Goal: Task Accomplishment & Management: Use online tool/utility

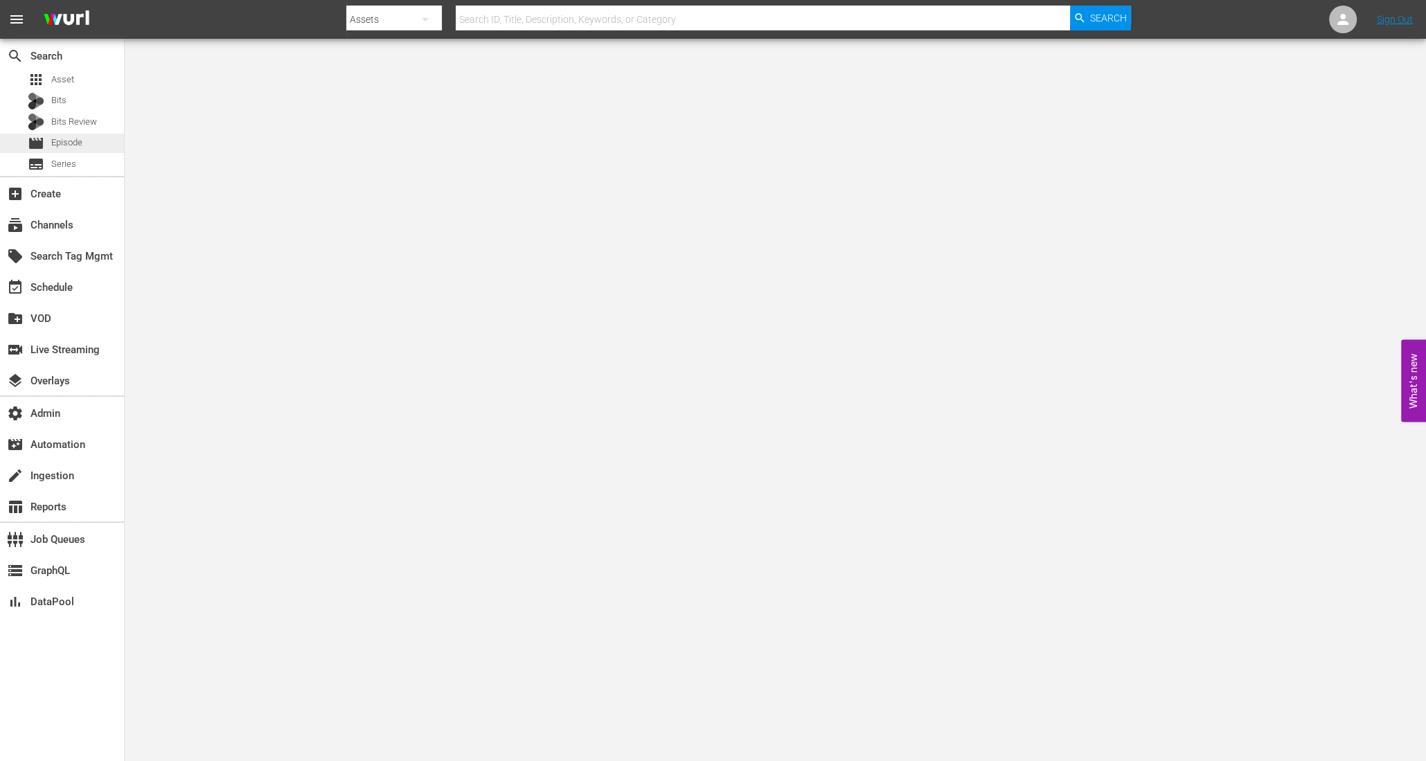
click at [91, 144] on div "movie Episode" at bounding box center [62, 143] width 124 height 19
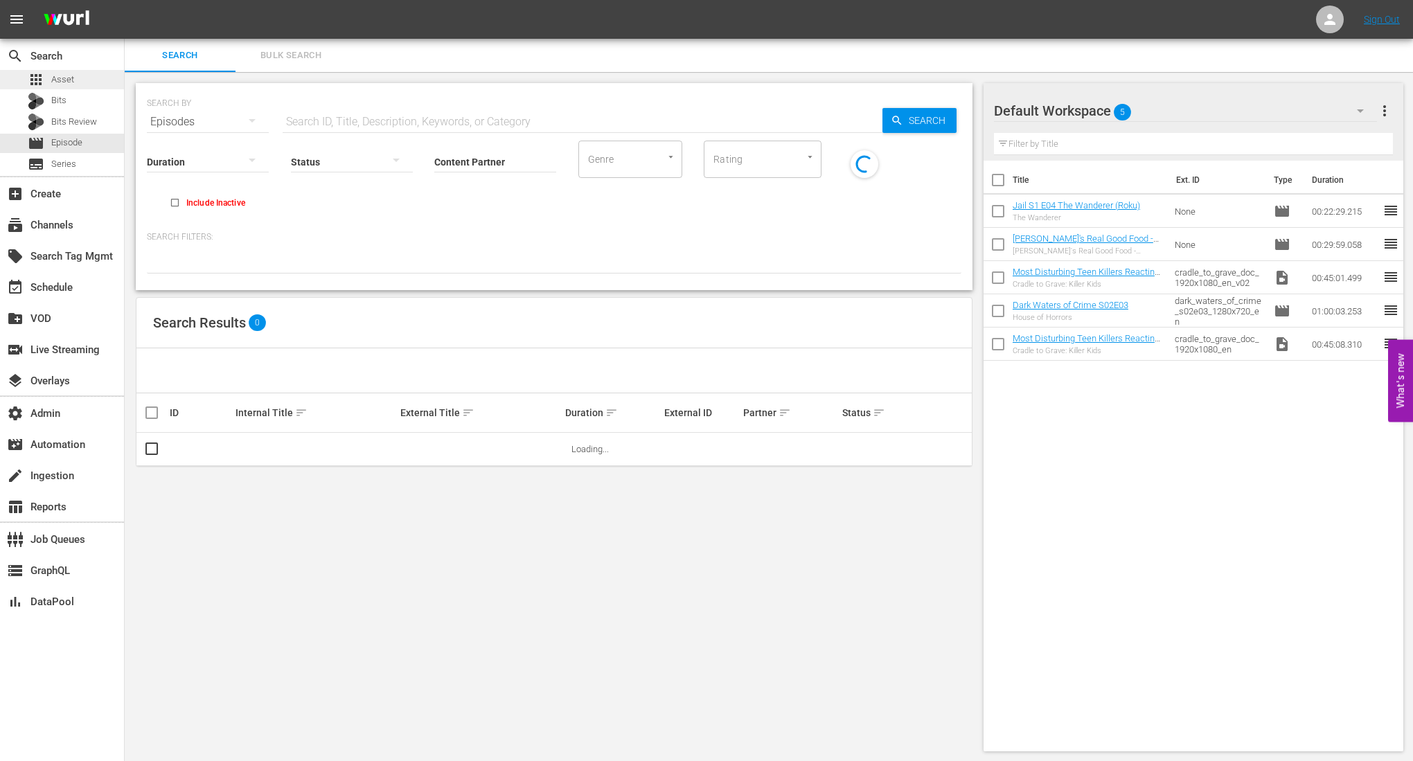
click at [53, 85] on span "Asset" at bounding box center [62, 80] width 23 height 14
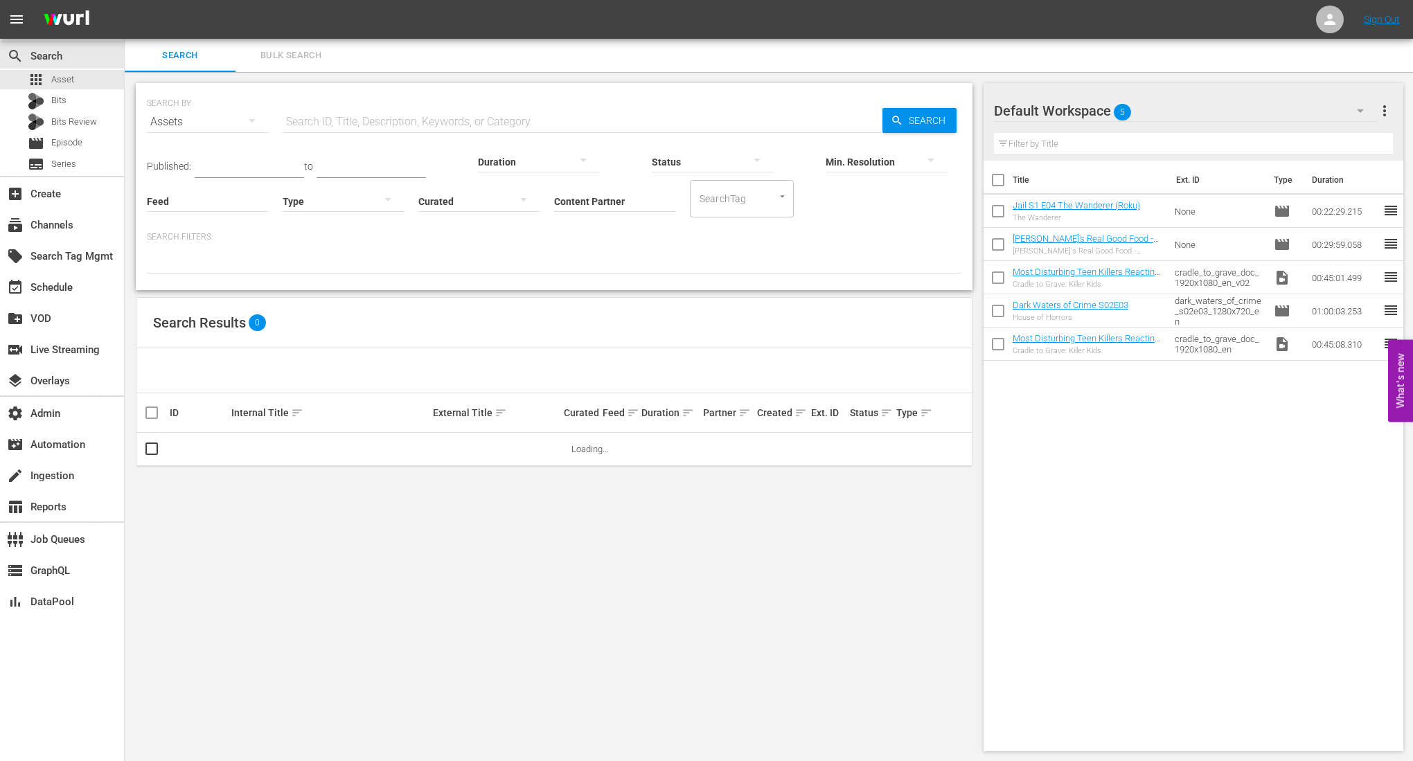
click at [398, 116] on input "text" at bounding box center [583, 121] width 600 height 33
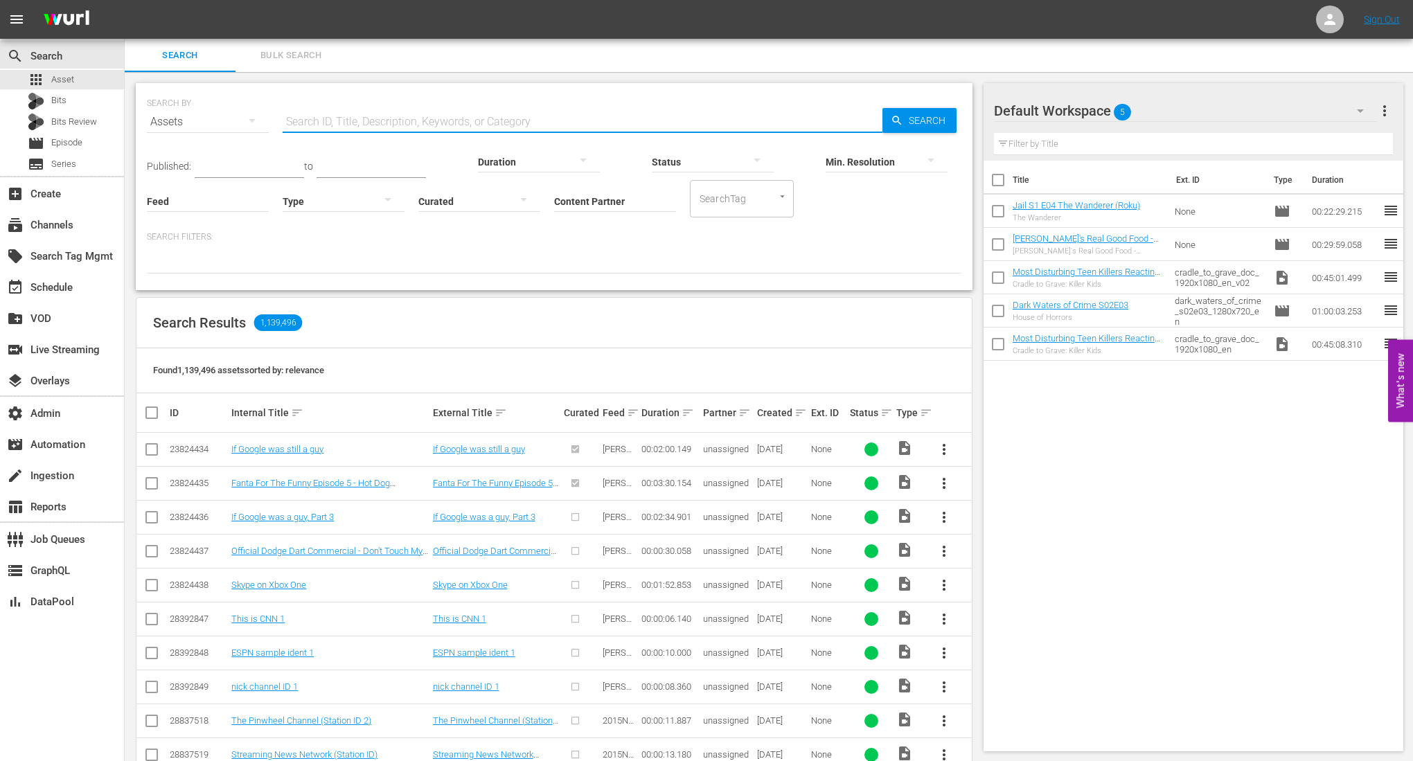
paste input ""Großstadtrevier - S04 E03""
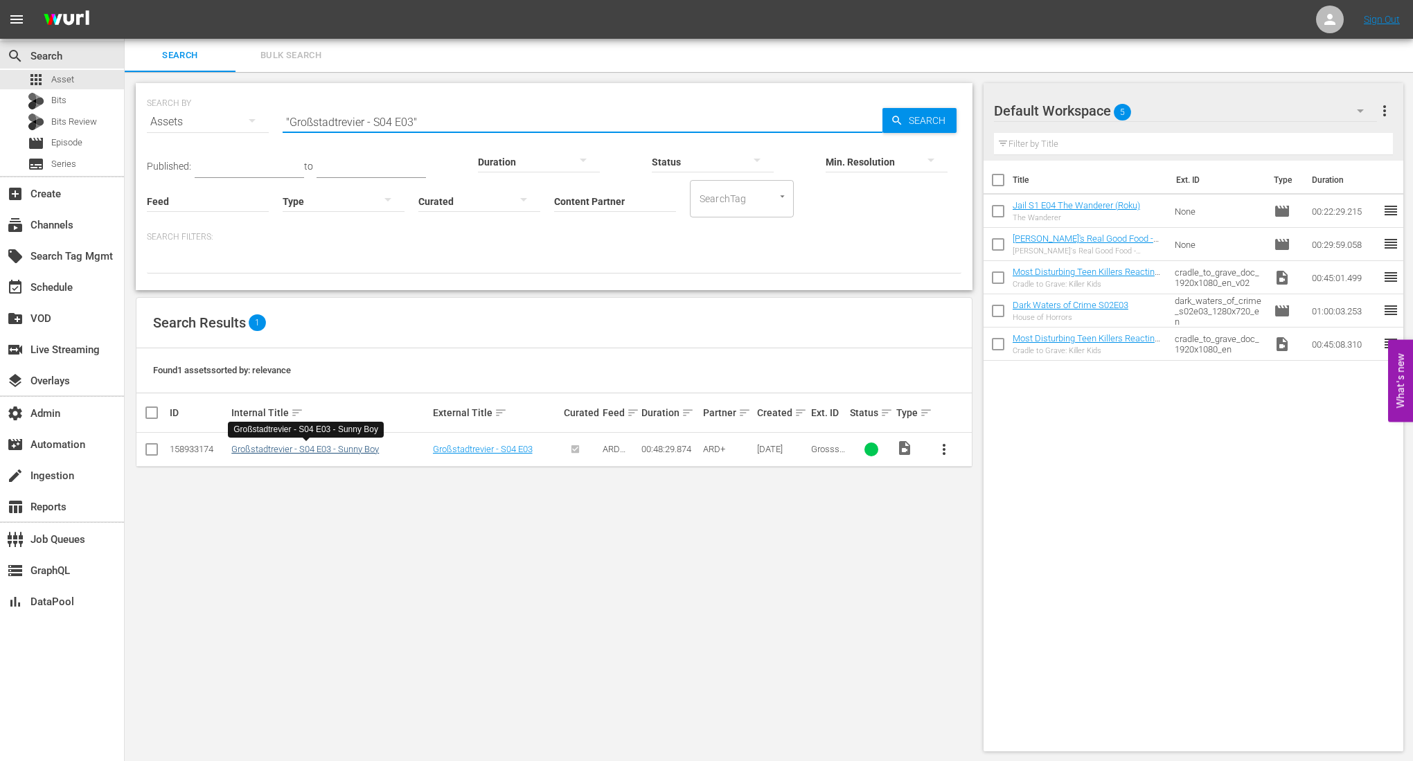
type input ""Großstadtrevier - S04 E03""
click at [309, 444] on link "Großstadtrevier - S04 E03 - Sunny Boy" at bounding box center [305, 449] width 148 height 10
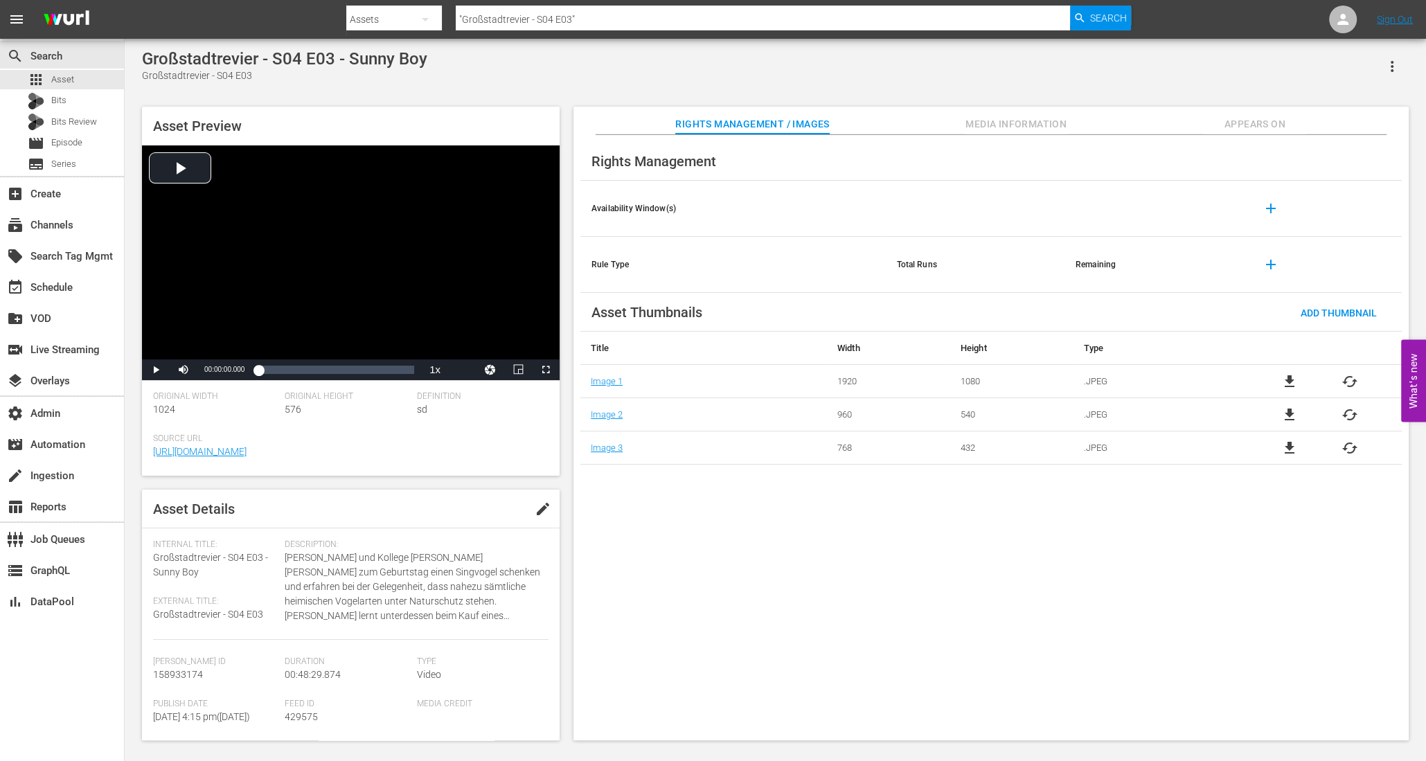
click at [1016, 120] on span "Media Information" at bounding box center [1016, 124] width 104 height 17
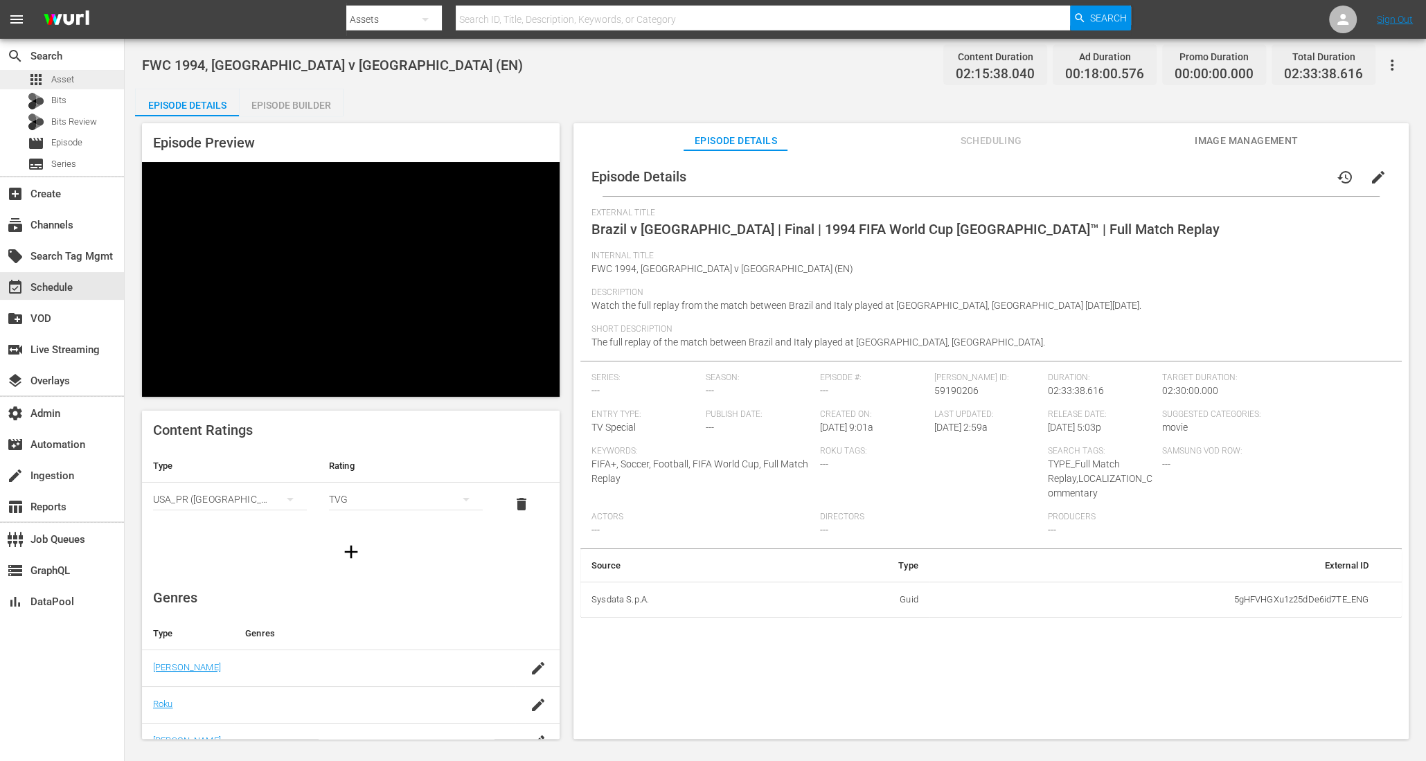
click at [69, 81] on span "Asset" at bounding box center [62, 80] width 23 height 14
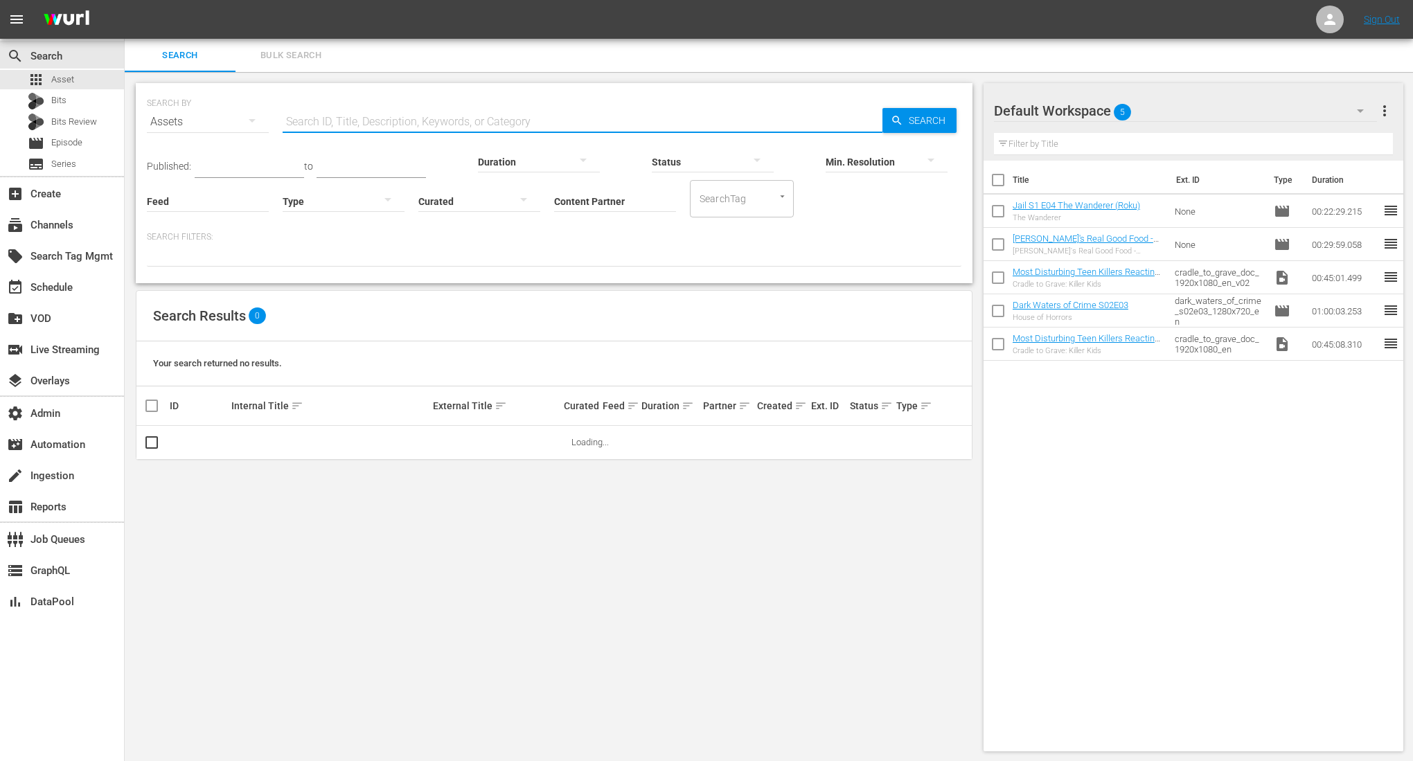
click at [385, 123] on input "text" at bounding box center [583, 121] width 600 height 33
paste input ""Großstadtrevier - S04 E04""
type input ""Großstadtrevier - S04 E04""
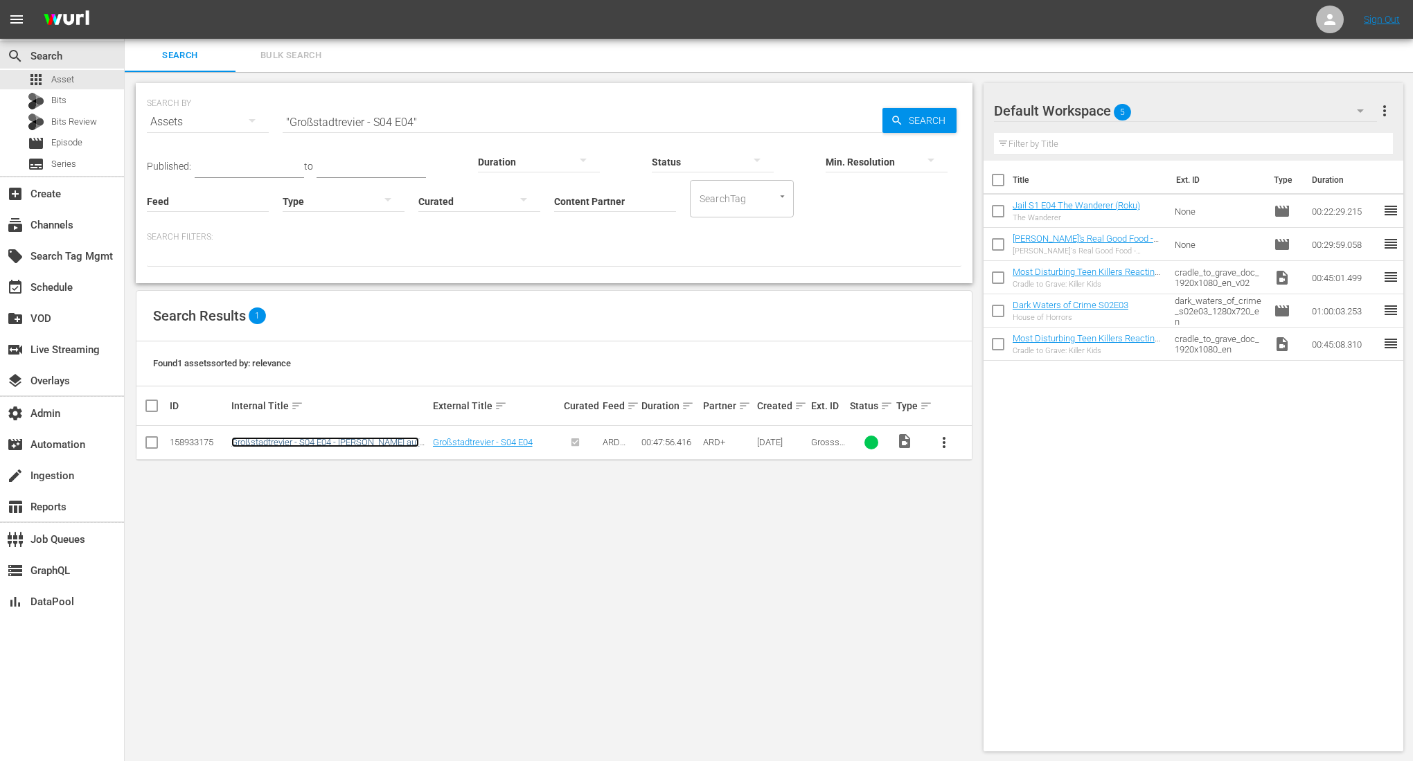
click at [334, 437] on link "Großstadtrevier - S04 E04 - Tod auf Raten" at bounding box center [325, 447] width 188 height 21
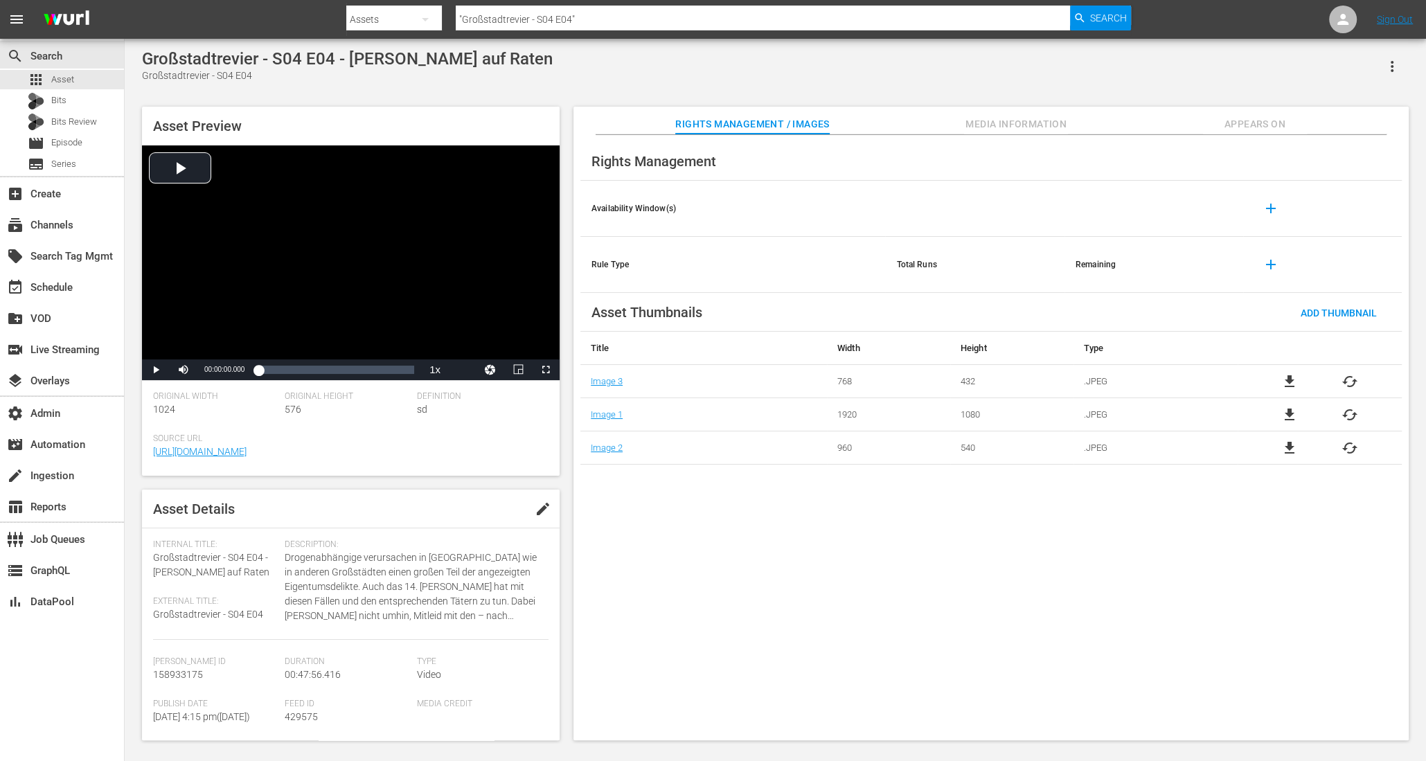
click at [1016, 117] on span "Media Information" at bounding box center [1016, 124] width 104 height 17
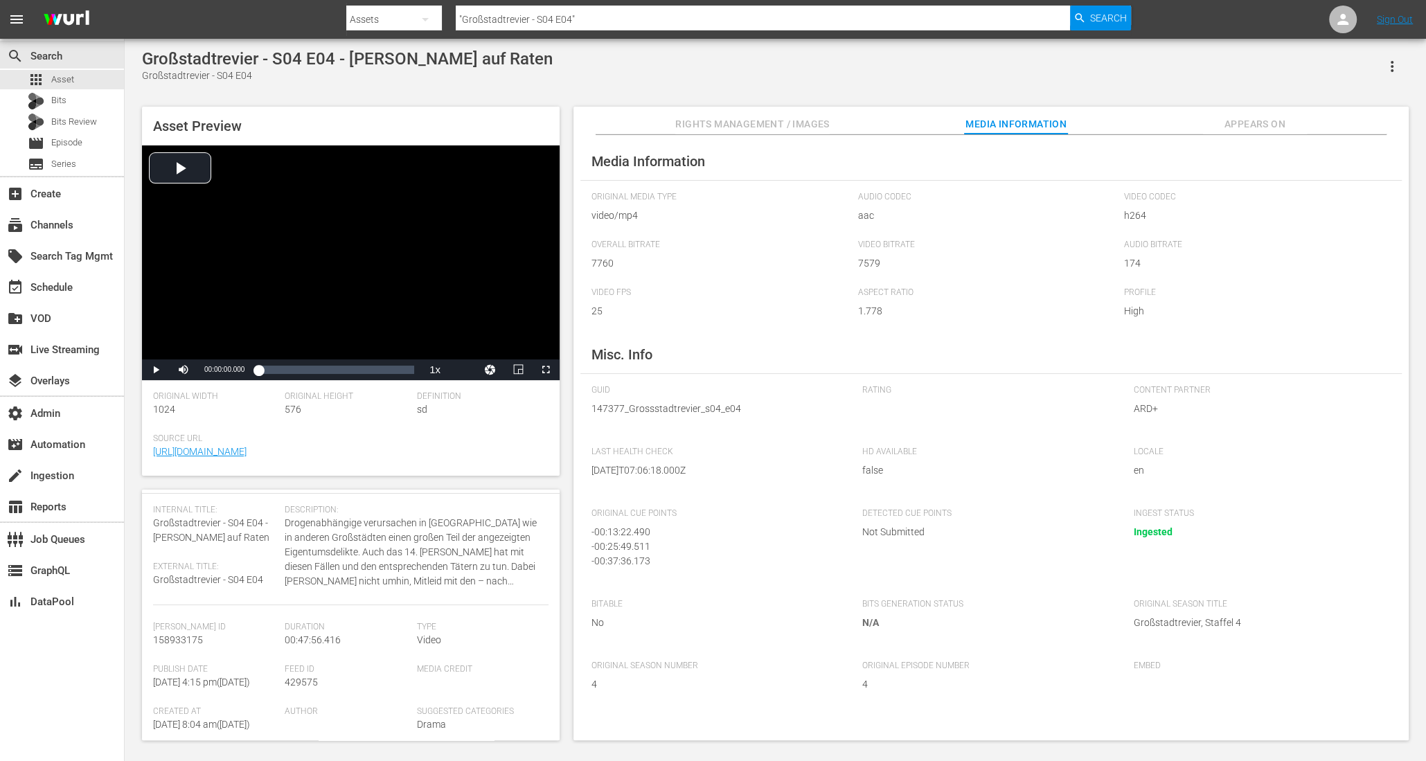
scroll to position [30, 0]
click at [1256, 120] on span "Appears On" at bounding box center [1255, 124] width 104 height 17
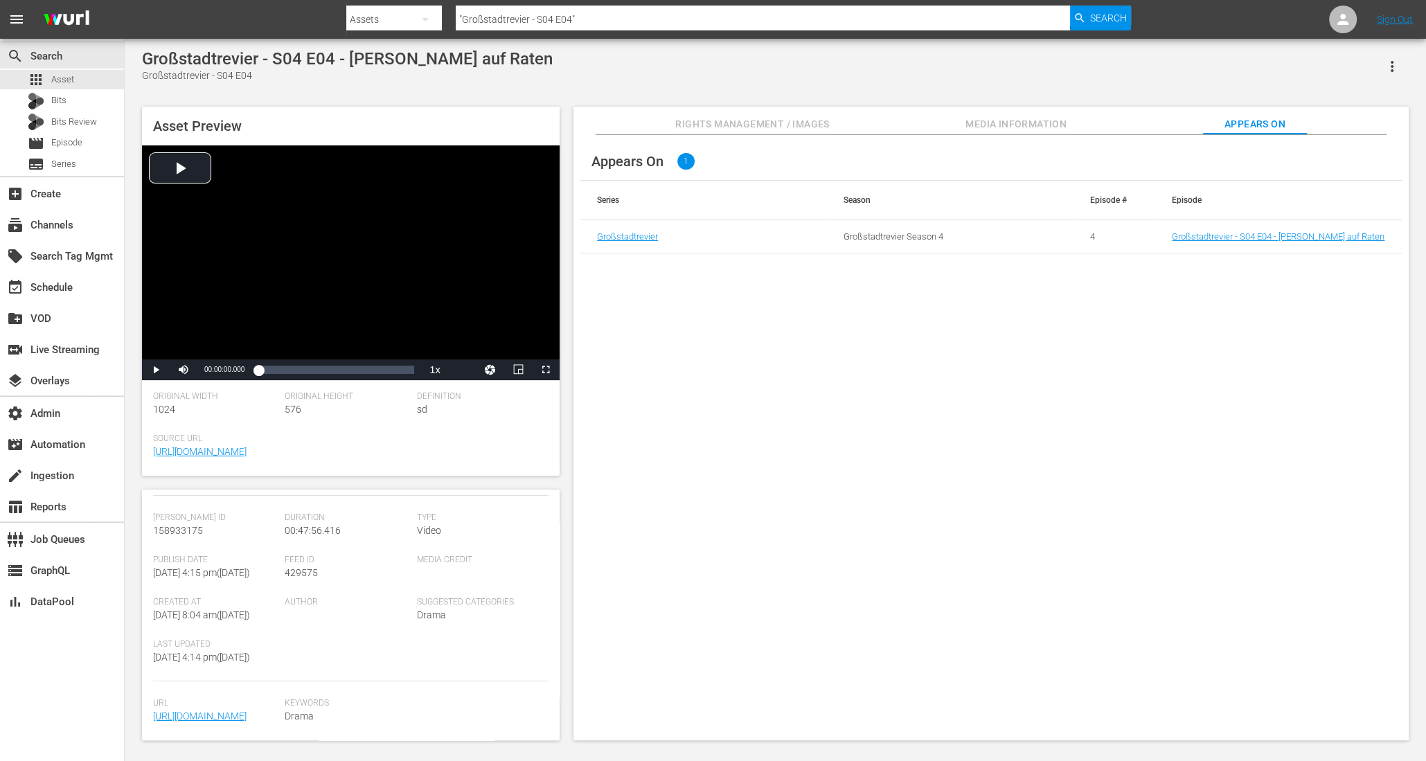
scroll to position [0, 0]
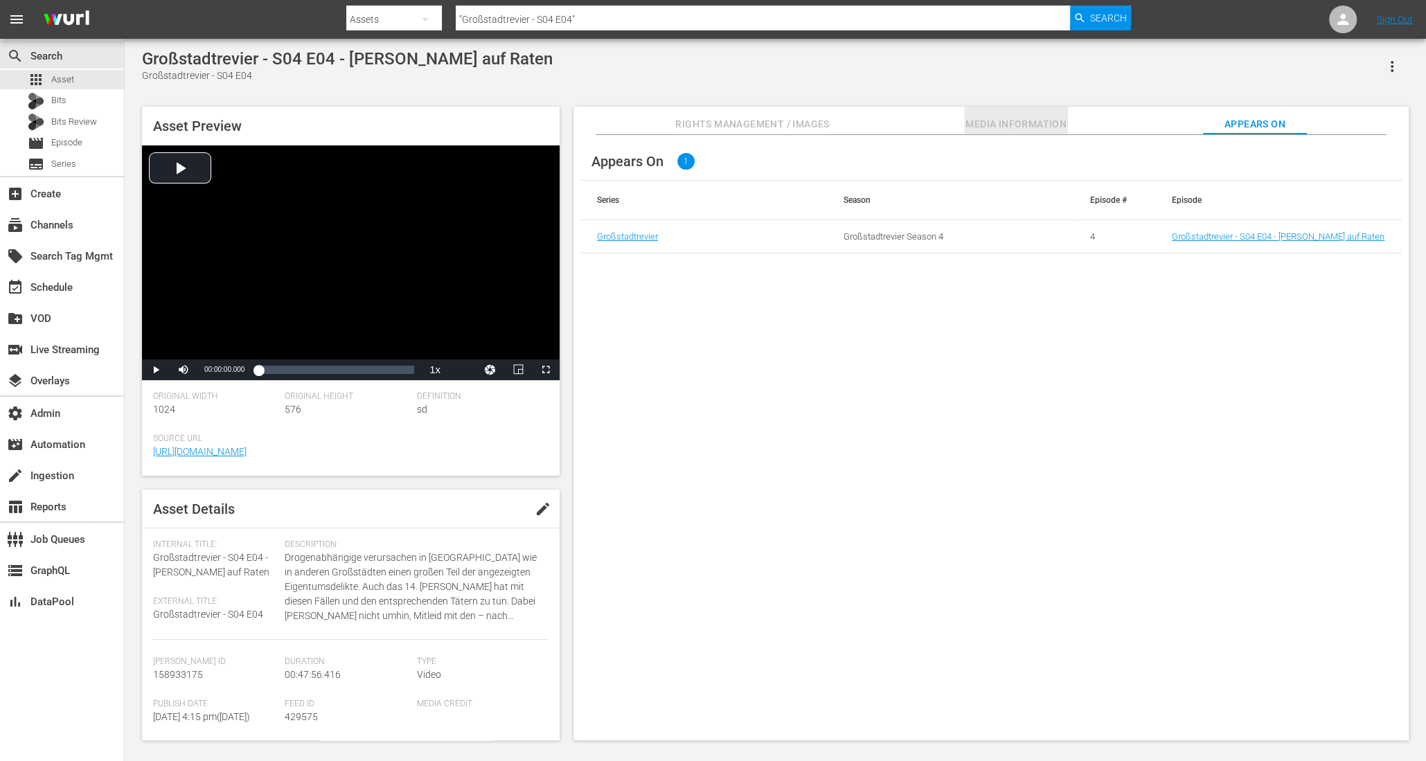
click at [1022, 126] on span "Media Information" at bounding box center [1016, 124] width 104 height 17
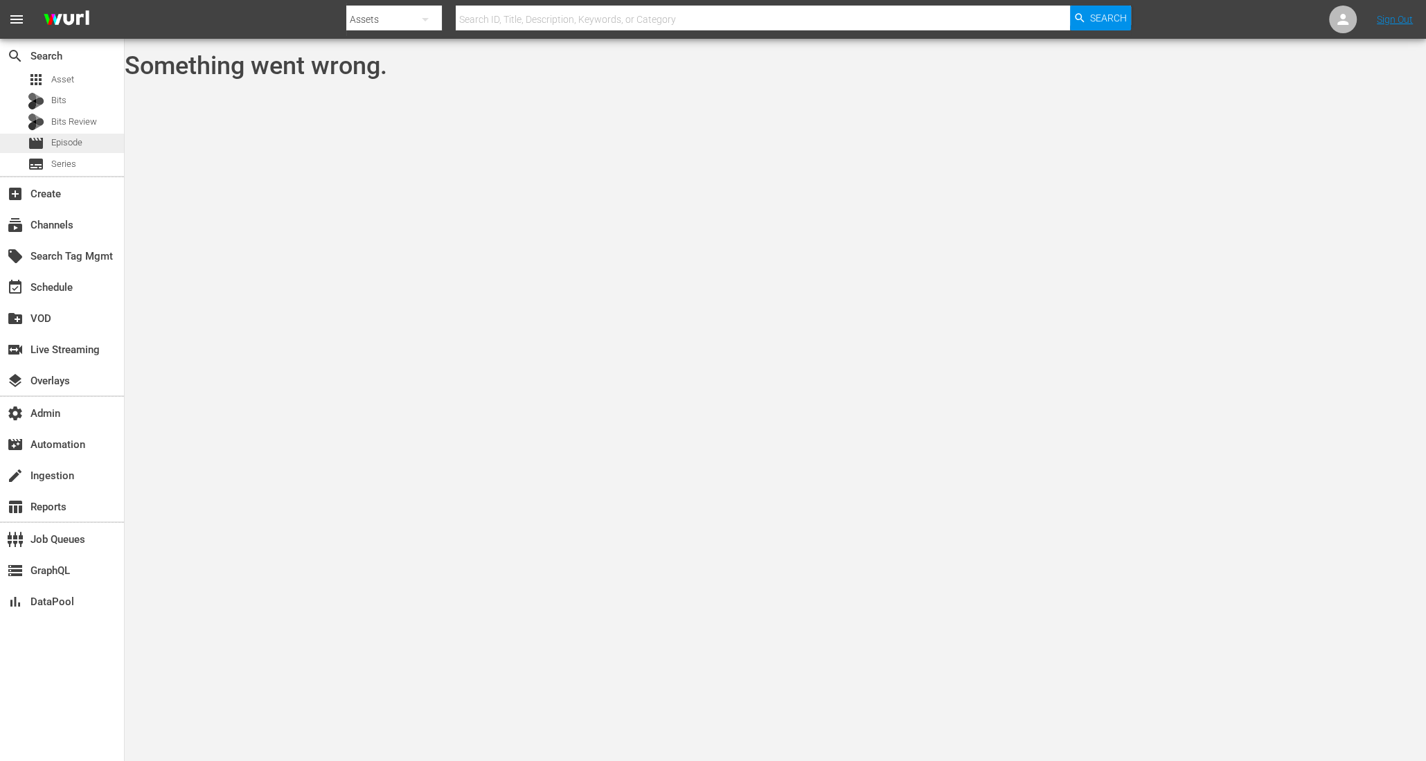
click at [69, 138] on span "Episode" at bounding box center [66, 143] width 31 height 14
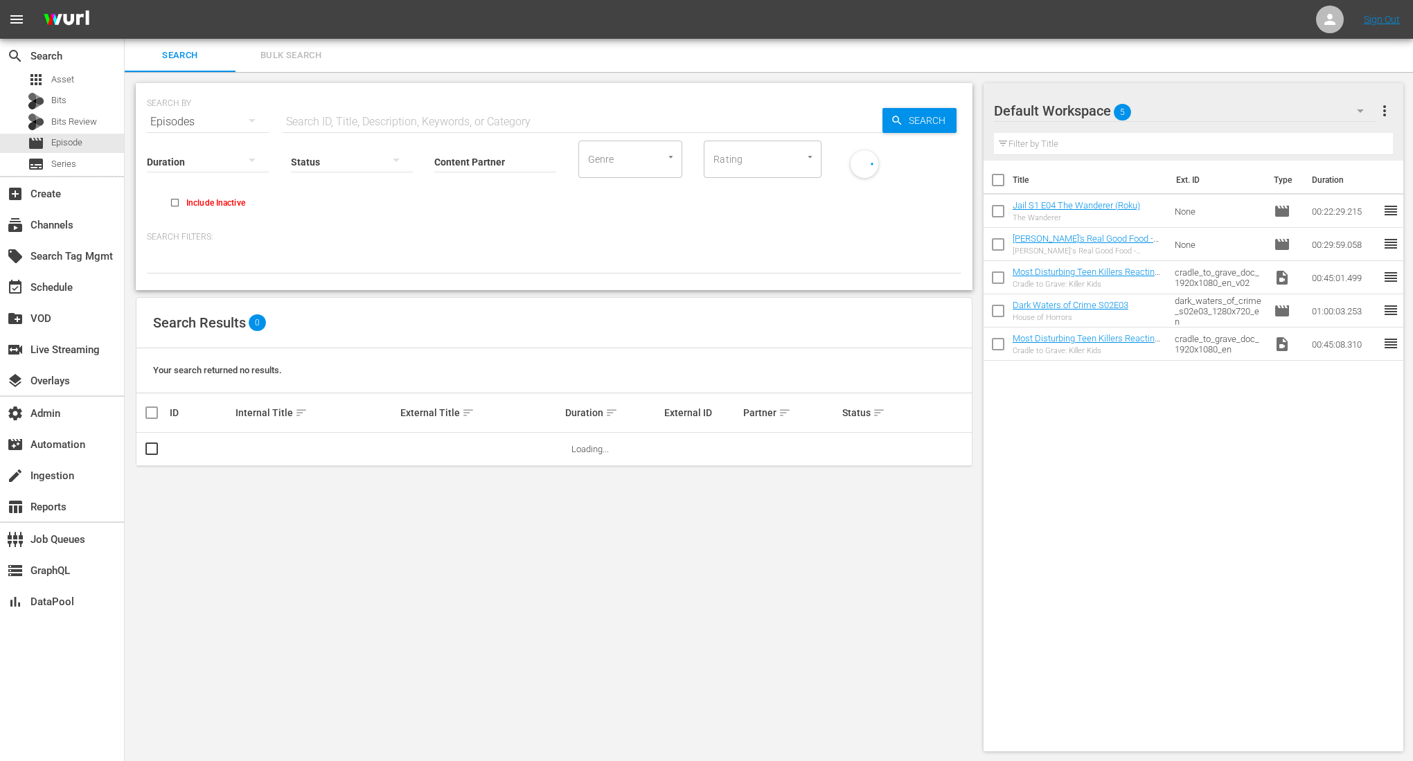
click at [373, 119] on input "text" at bounding box center [583, 121] width 600 height 33
paste input "84624091"
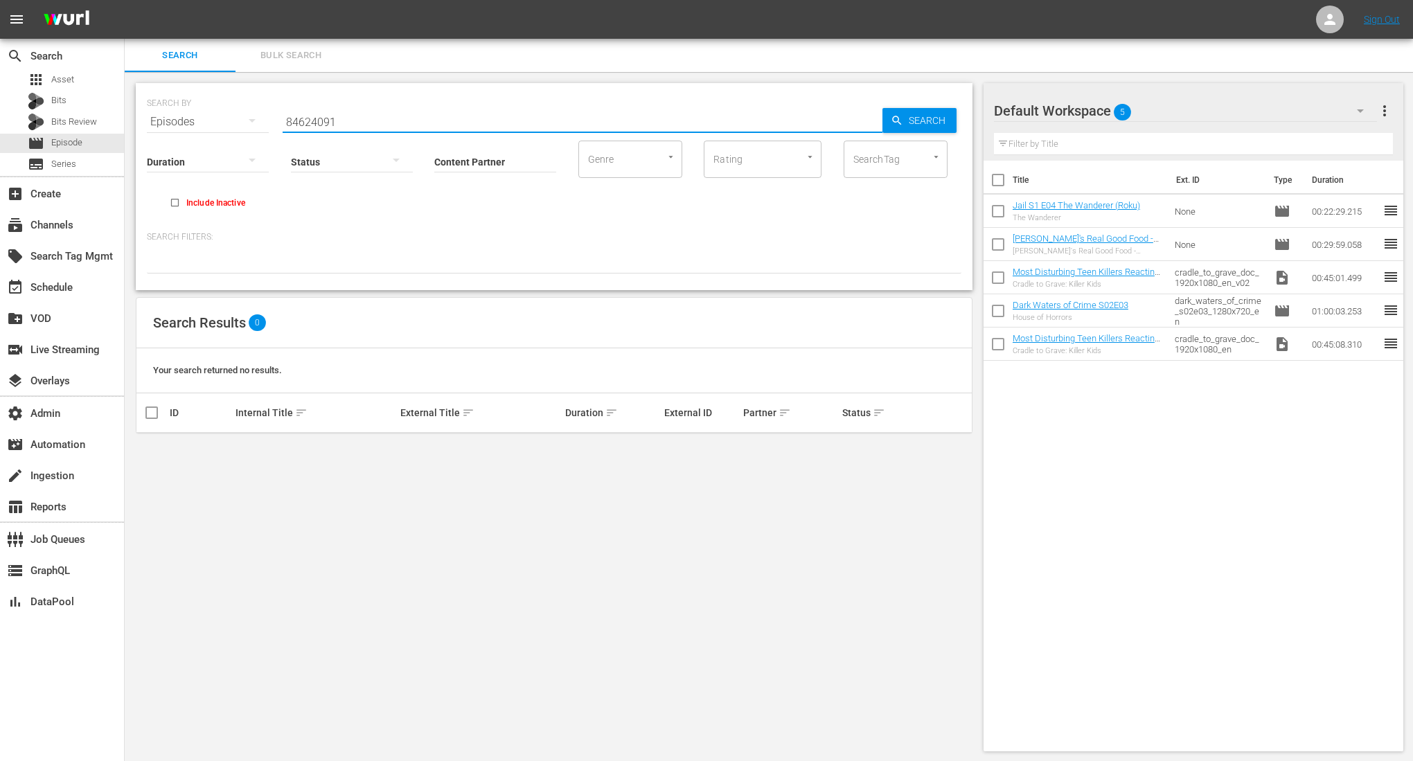
click at [380, 125] on input "84624091" at bounding box center [583, 121] width 600 height 33
paste input "580496"
click at [325, 123] on input "580496" at bounding box center [583, 121] width 600 height 33
click at [324, 123] on input "580496" at bounding box center [583, 121] width 600 height 33
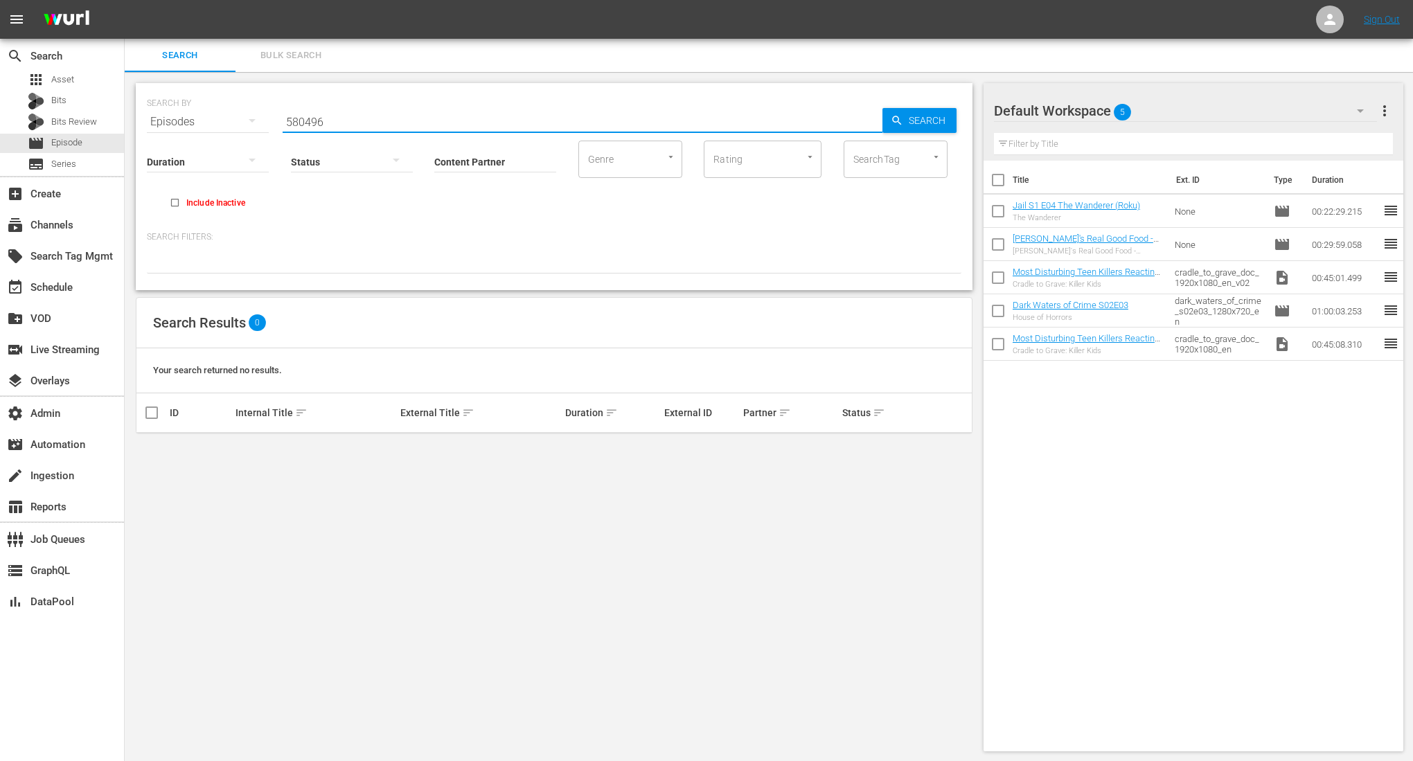
paste input "Swept"
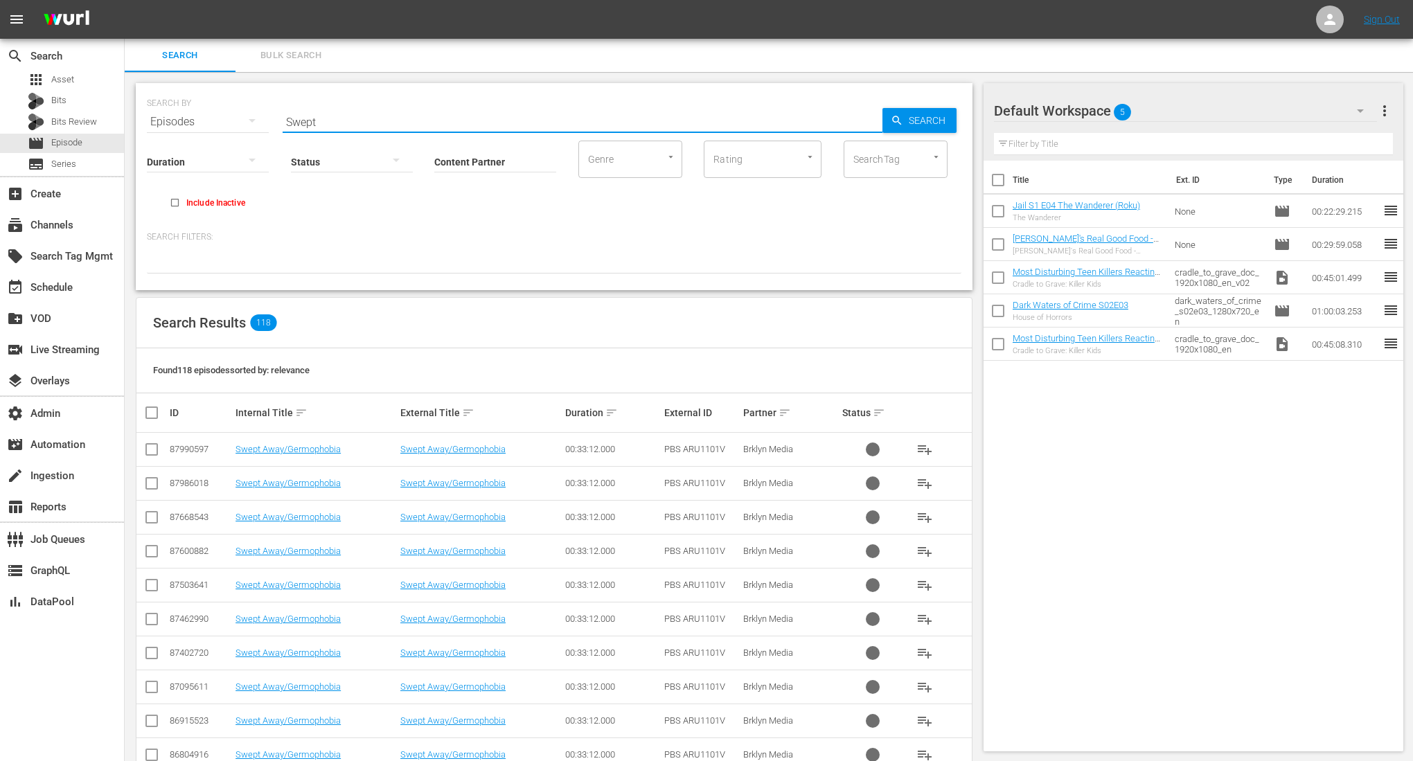
type input "Swept"
click at [518, 174] on input "Content Partner" at bounding box center [495, 163] width 122 height 50
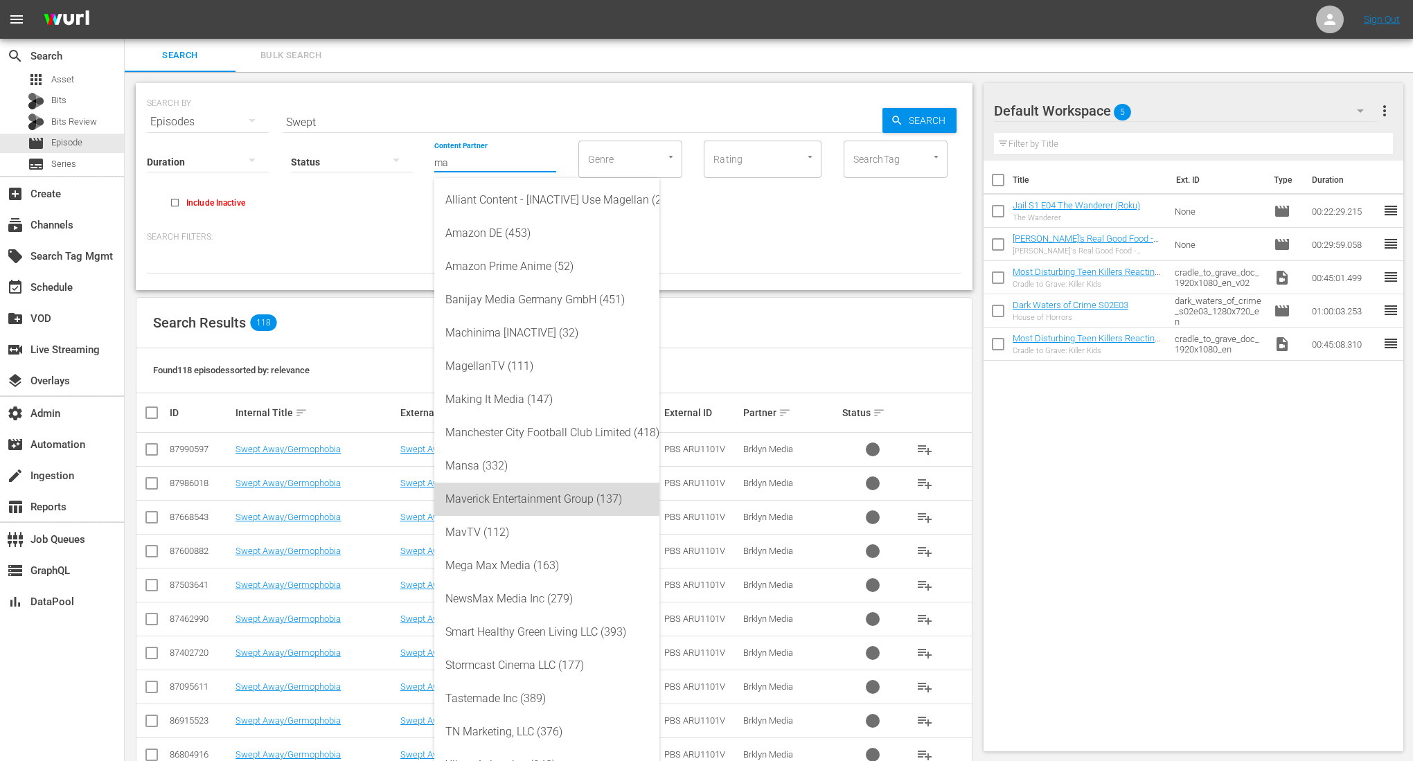
click at [558, 493] on div "Maverick Entertainment Group (137)" at bounding box center [546, 499] width 203 height 33
type input "Maverick Entertainment Group (137)"
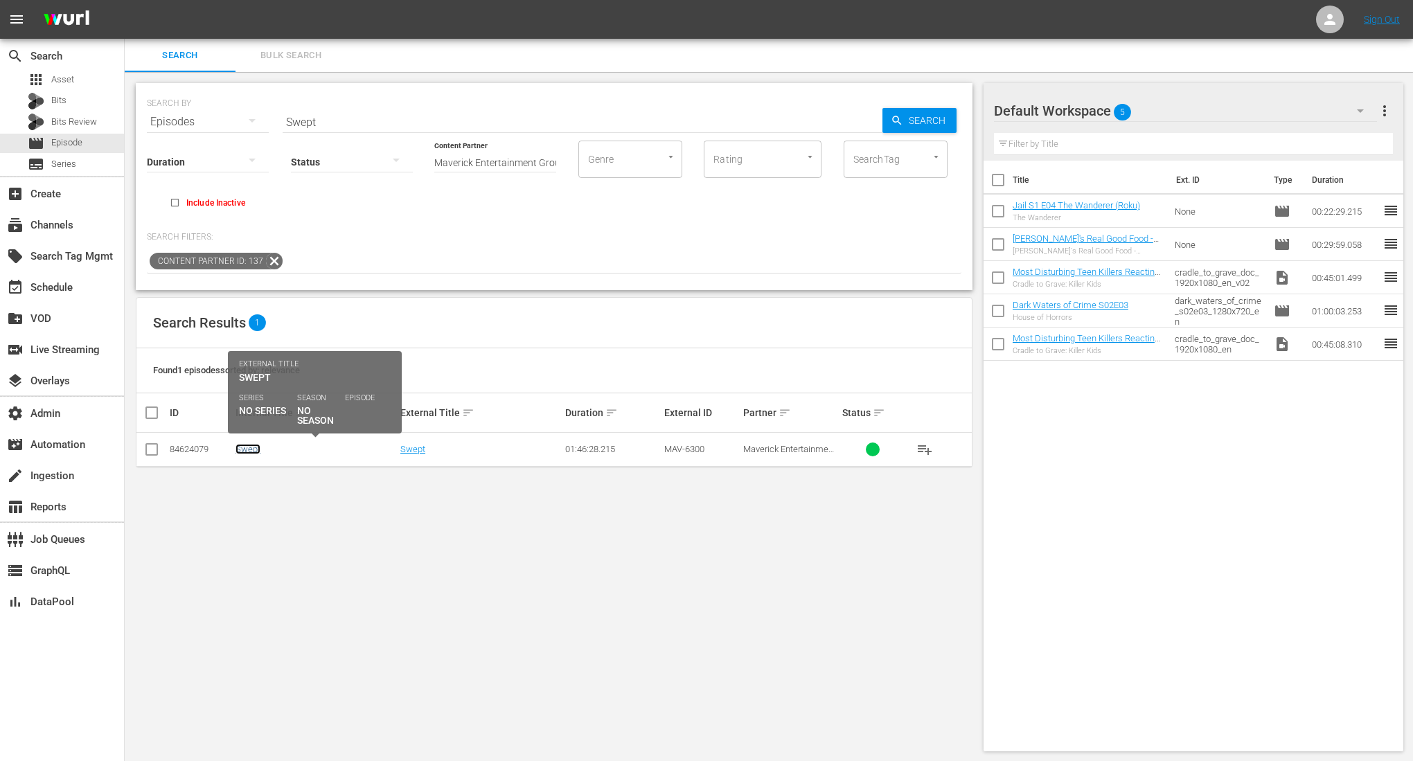
click at [254, 448] on link "Swept" at bounding box center [248, 449] width 25 height 10
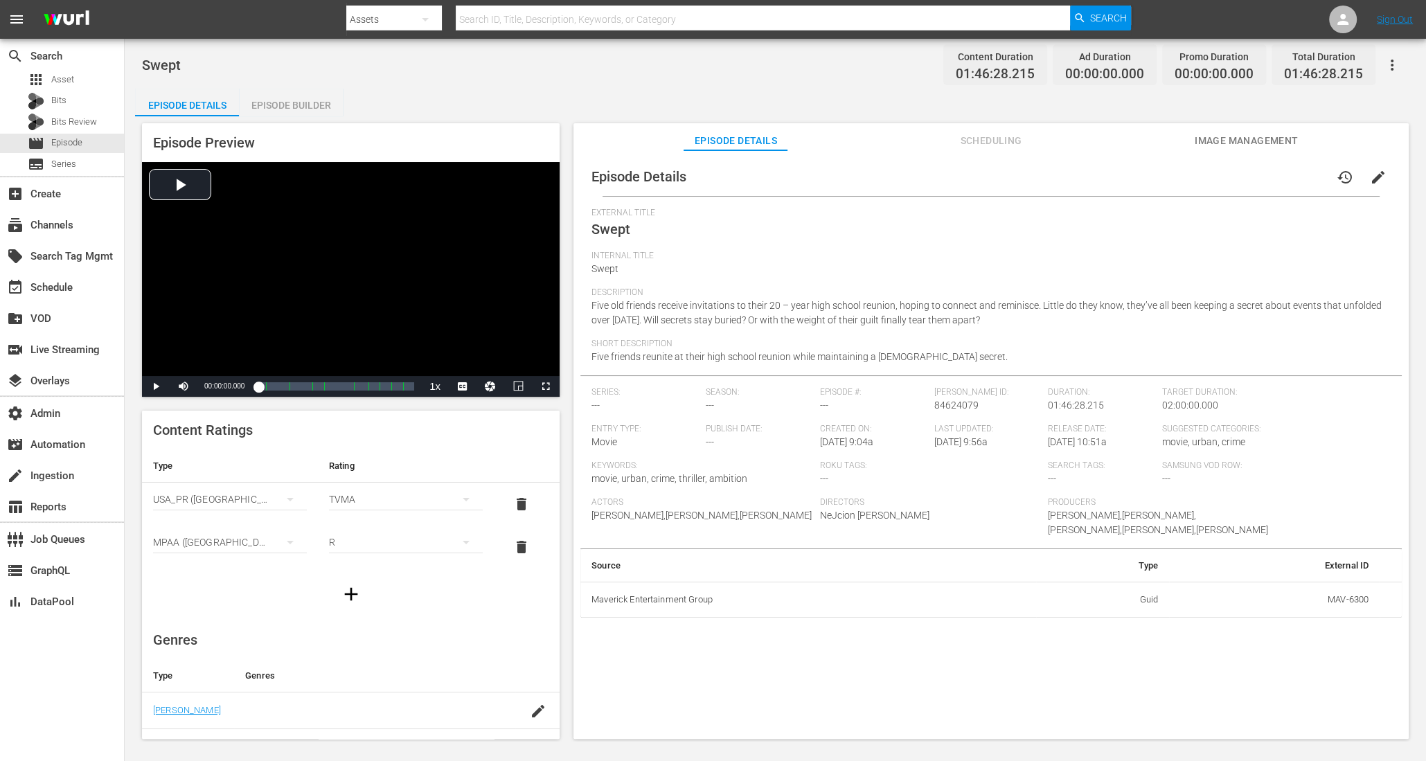
click at [1020, 133] on span "Scheduling" at bounding box center [991, 140] width 104 height 17
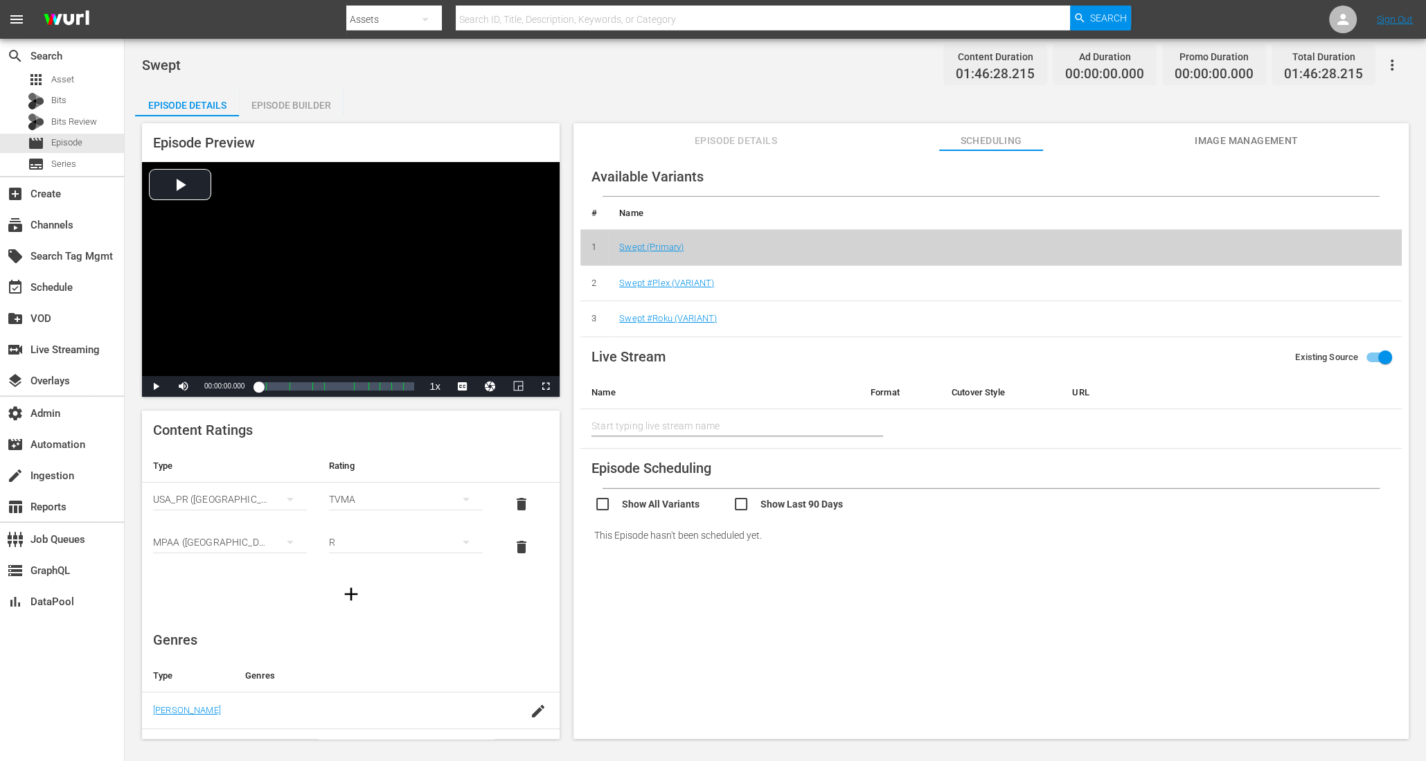
click at [274, 109] on div "Episode Builder" at bounding box center [291, 105] width 104 height 33
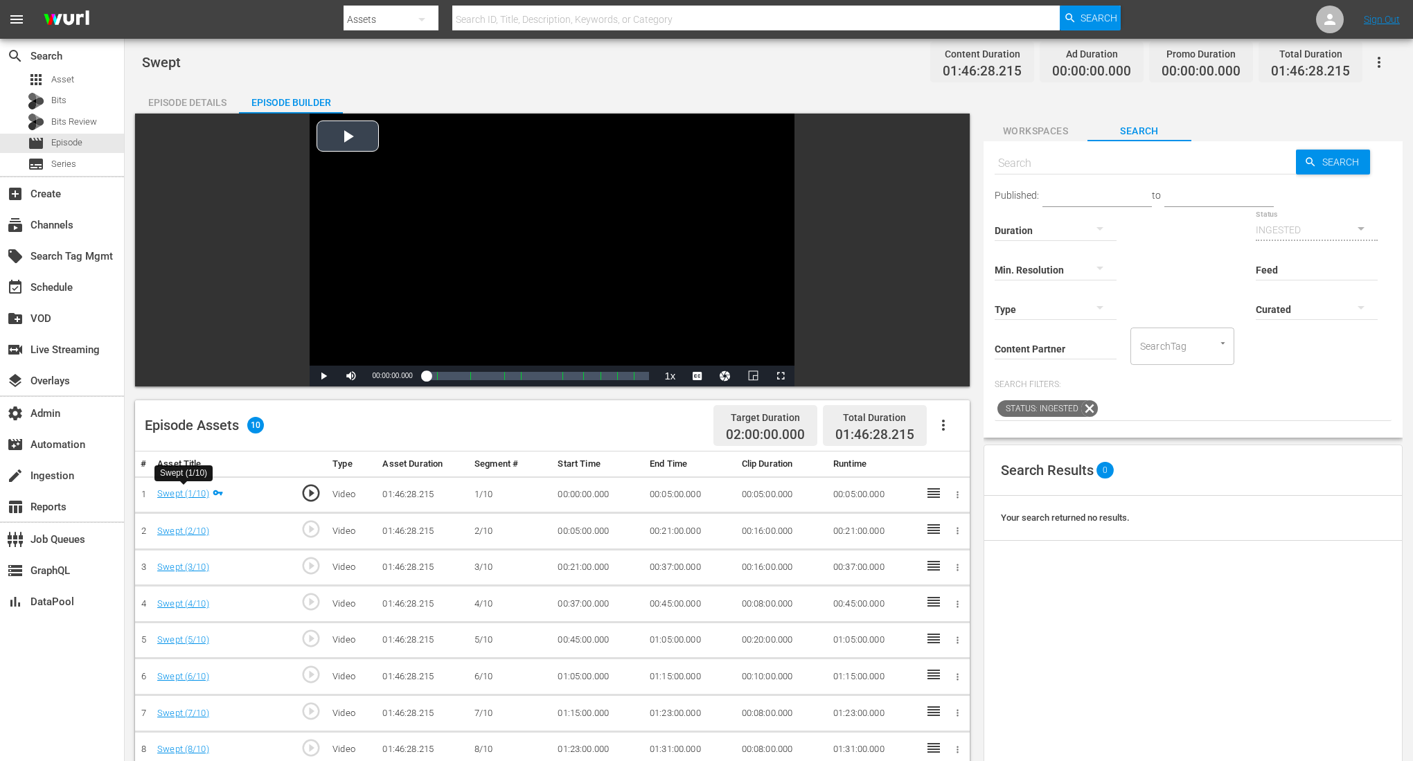
scroll to position [3, 0]
click at [351, 375] on span "Video Player" at bounding box center [351, 375] width 0 height 0
click at [645, 375] on div "Loaded : 0.09% 01:44:29.179 Swept (10/10) 00:00:00.000 [GEOGRAPHIC_DATA] 9: 01:…" at bounding box center [538, 376] width 223 height 14
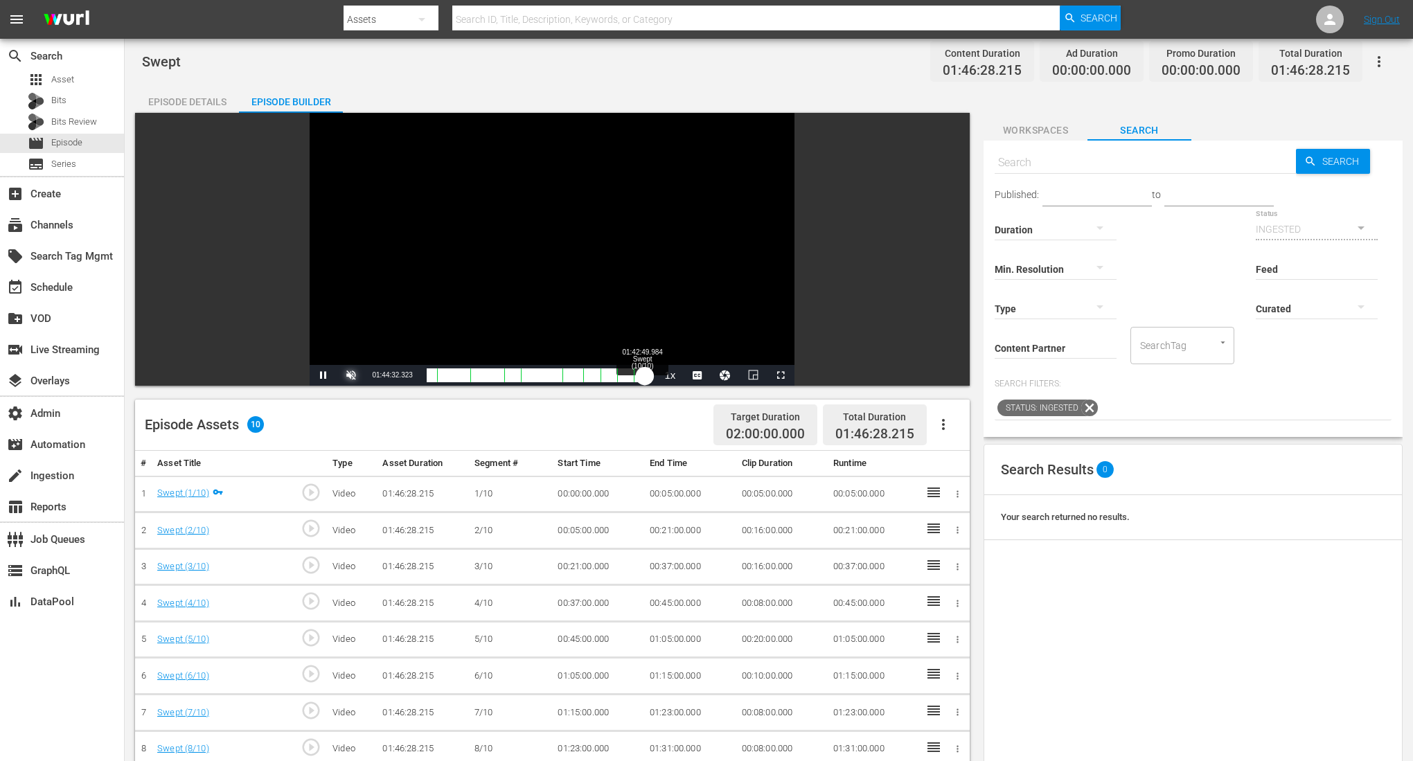
click at [642, 375] on div "01:44:32.277" at bounding box center [536, 376] width 219 height 14
click at [781, 375] on span "Video Player" at bounding box center [781, 375] width 0 height 0
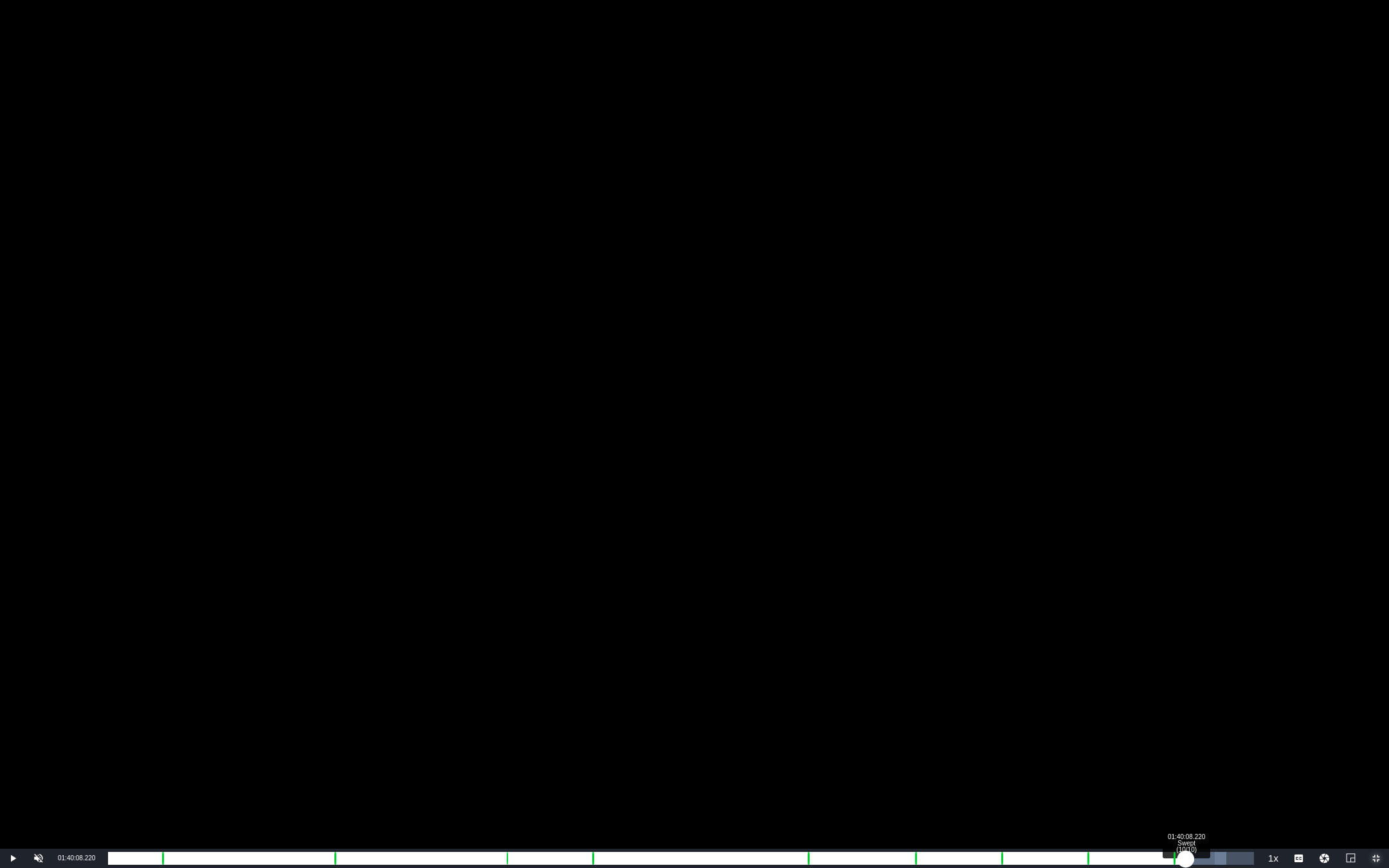
click at [1187, 706] on div "Loaded : 97.59% 01:40:08.220 Swept (10/10) 01:42:54.778 [GEOGRAPHIC_DATA] 9: 01…" at bounding box center [681, 859] width 1147 height 13
click at [1203, 706] on div "Loaded : 94.67% 01:41:45.011 Swept (10/10) 01:40:12.504 [GEOGRAPHIC_DATA] 9: 01…" at bounding box center [681, 859] width 1147 height 13
click at [1217, 706] on div "Loaded : 96.83% 01:43:03.878 Swept (10/10) 01:42:03.867 [GEOGRAPHIC_DATA] 9: 01…" at bounding box center [681, 859] width 1147 height 13
click at [1212, 706] on div "01:43:07.762" at bounding box center [660, 859] width 1105 height 13
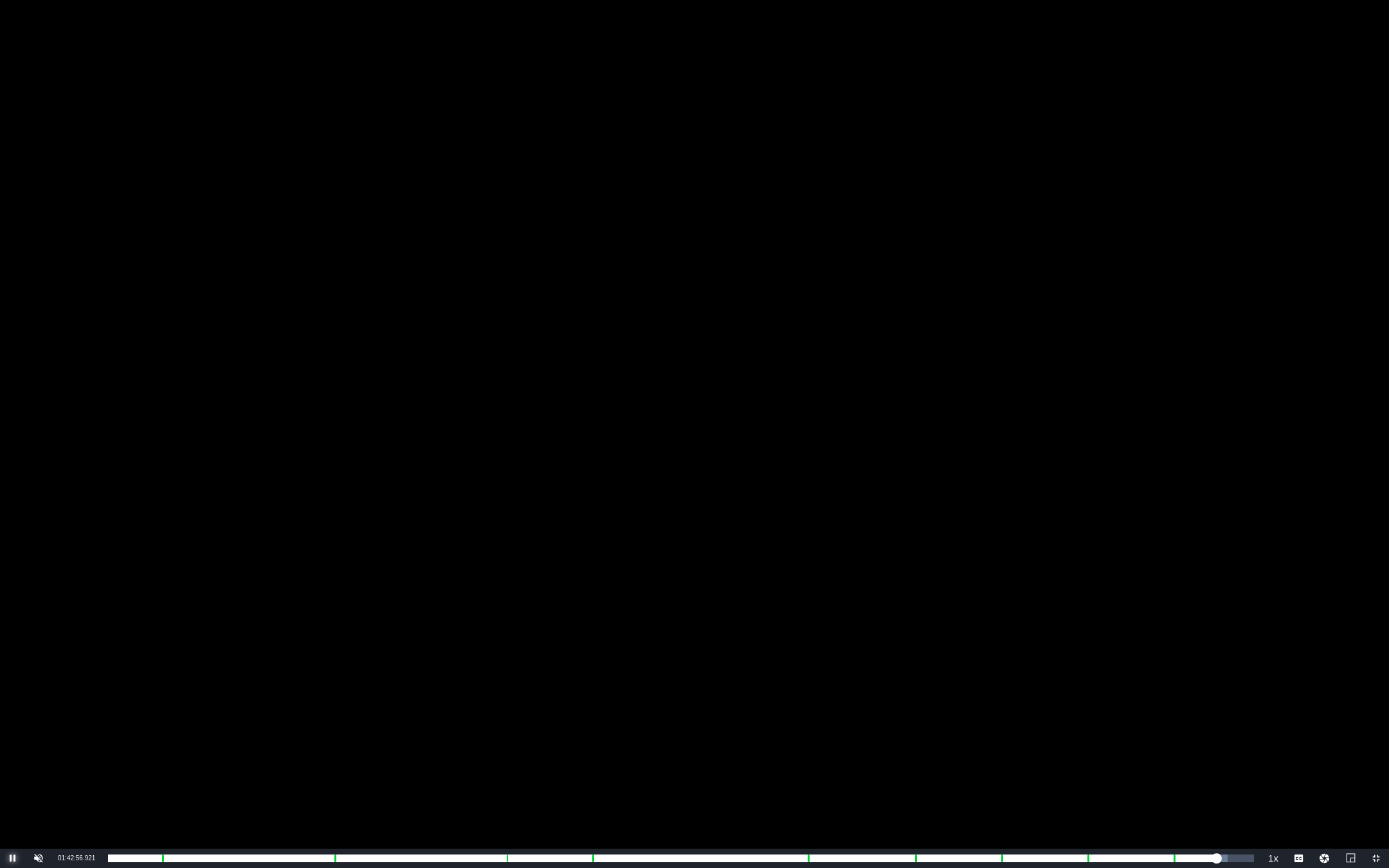
click at [13, 706] on span "Video Player" at bounding box center [13, 859] width 0 height 0
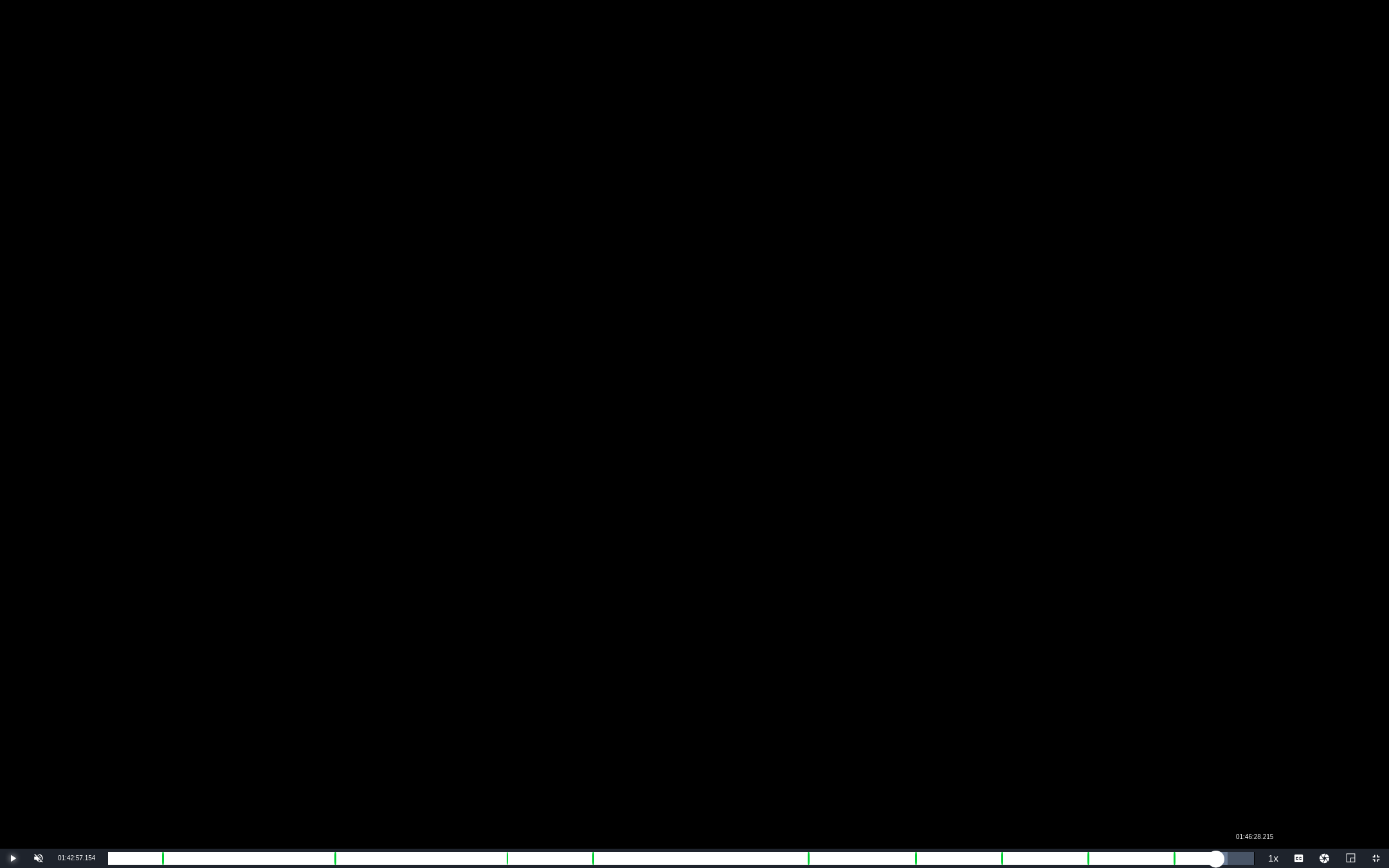
click at [1254, 706] on div "Loaded : 97.68% 01:46:28.215 01:42:57.154 [GEOGRAPHIC_DATA] 6: 01:15:00.000" at bounding box center [681, 859] width 1147 height 13
drag, startPoint x: 1255, startPoint y: 862, endPoint x: 1245, endPoint y: 862, distance: 10.0
click at [1245, 706] on div "01:46:10.857" at bounding box center [677, 859] width 1138 height 13
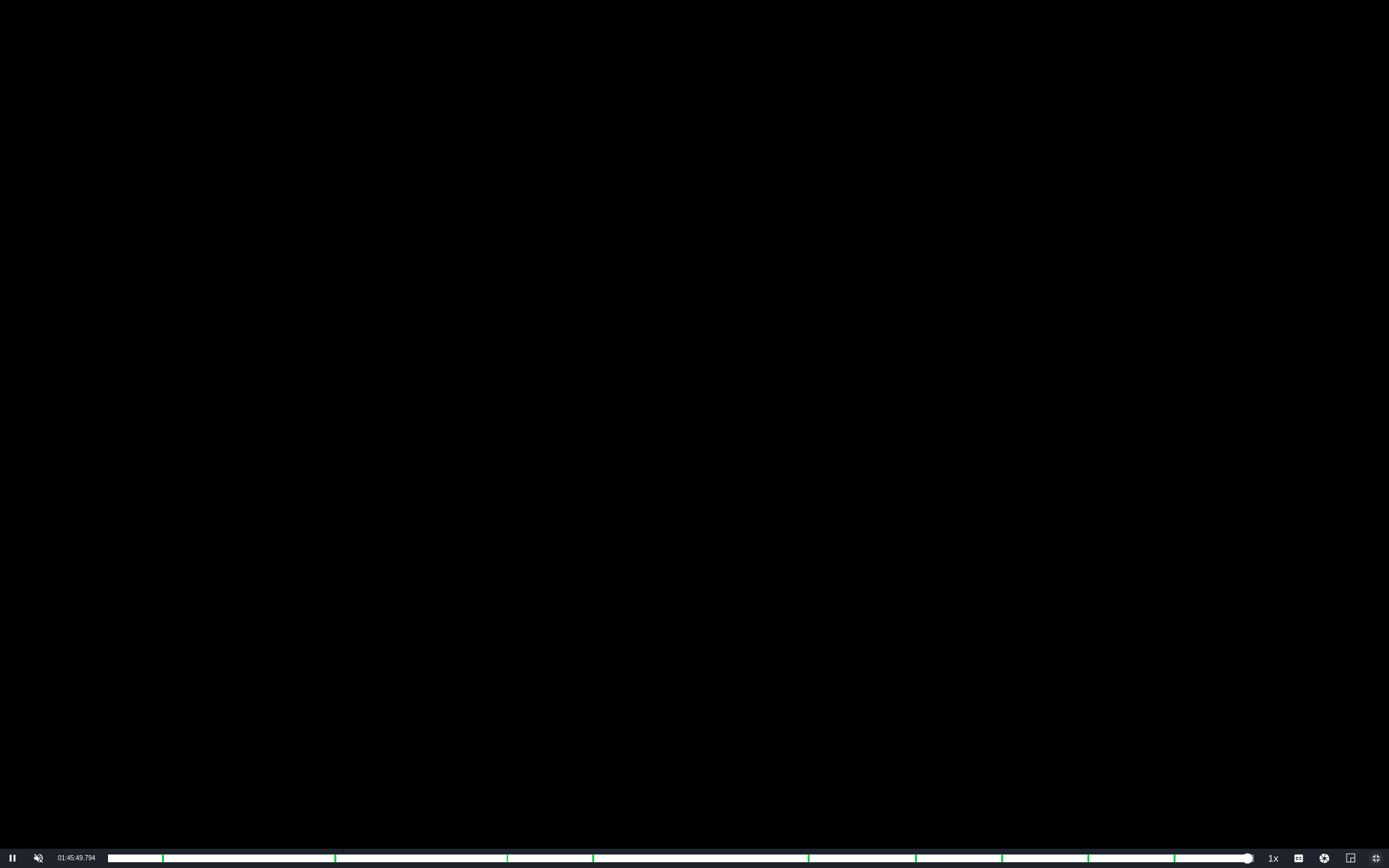
click at [1324, 706] on span "Video Player" at bounding box center [1377, 859] width 0 height 0
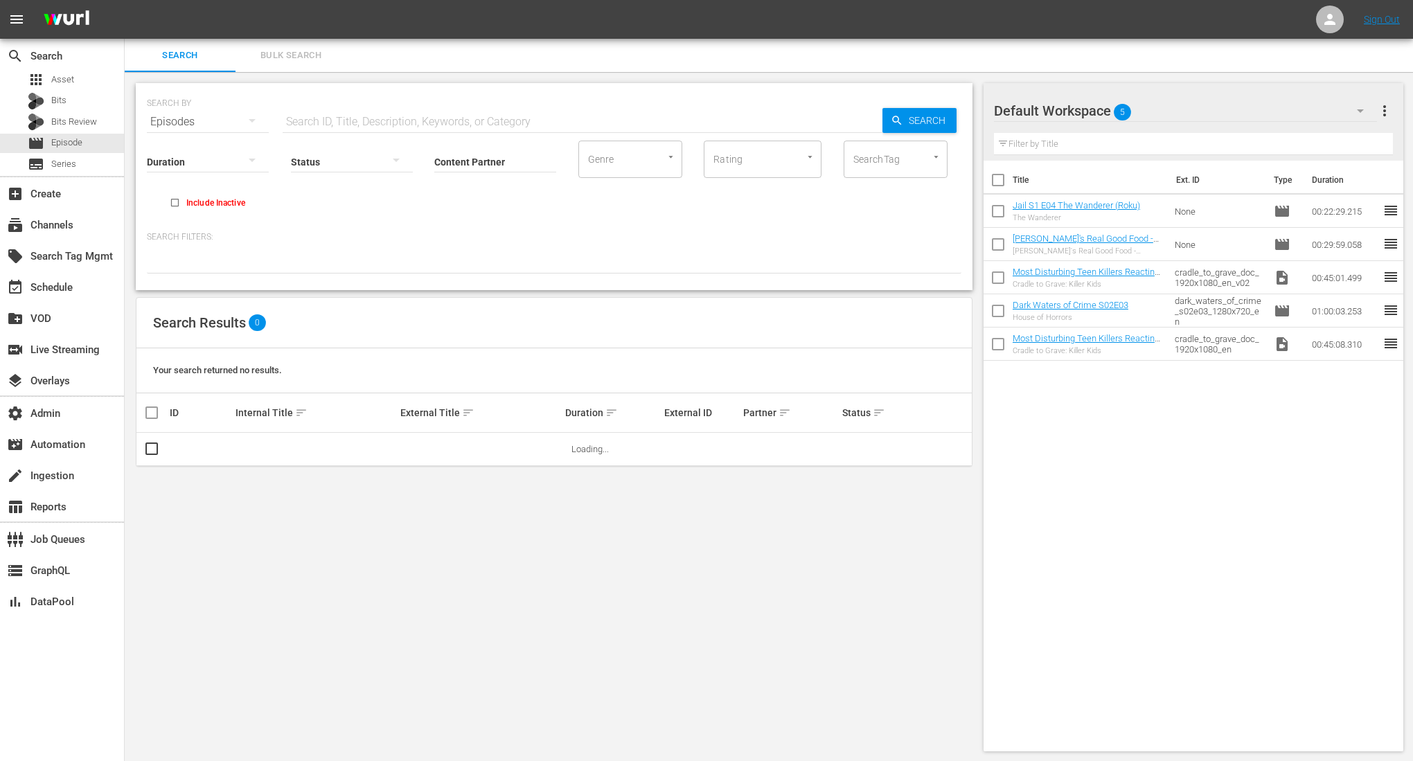
click at [330, 122] on input "text" at bounding box center [583, 121] width 600 height 33
type input "swept"
click at [541, 255] on div at bounding box center [554, 262] width 815 height 24
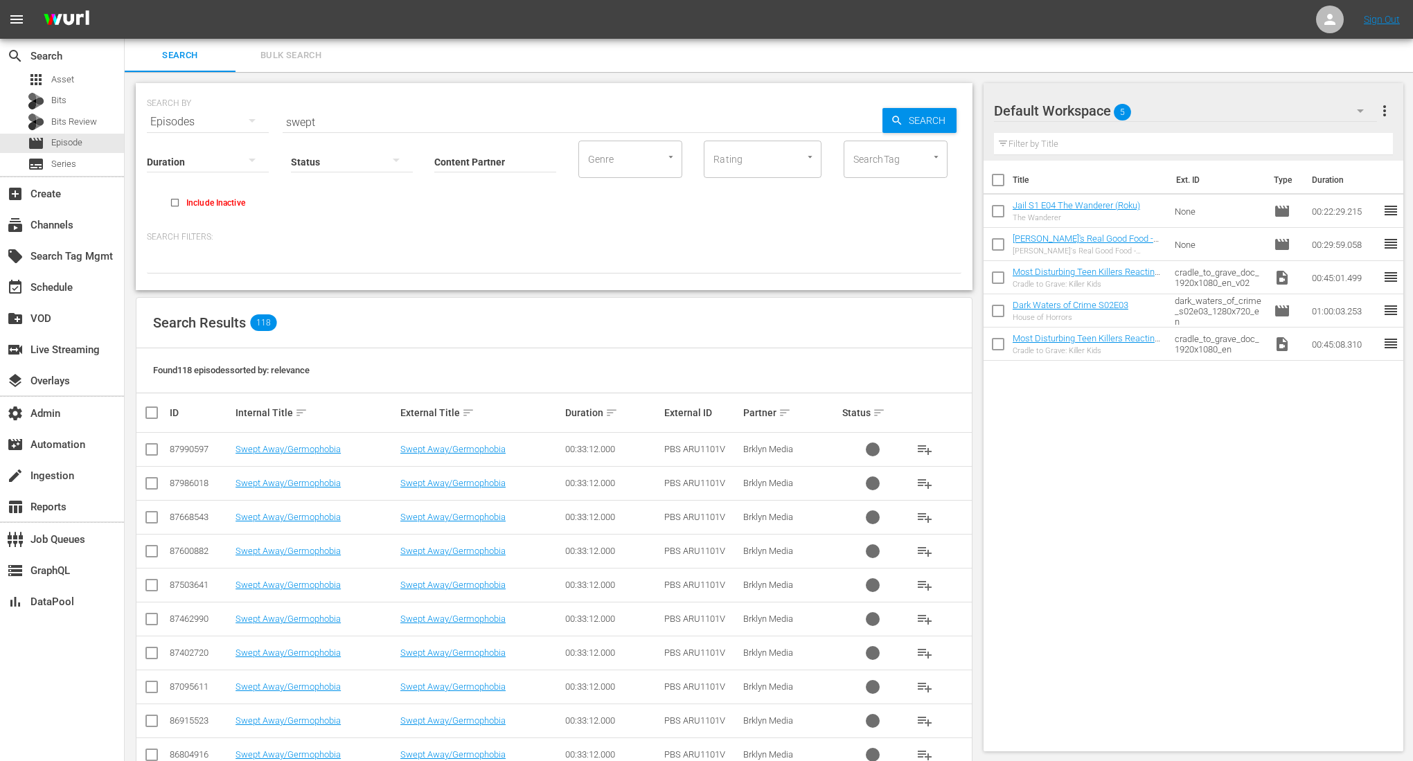
click at [477, 167] on input "Content Partner" at bounding box center [495, 163] width 122 height 50
click at [538, 196] on div "Maverick Entertainment Group (137)" at bounding box center [546, 200] width 203 height 33
type input "Maverick Entertainment Group (137)"
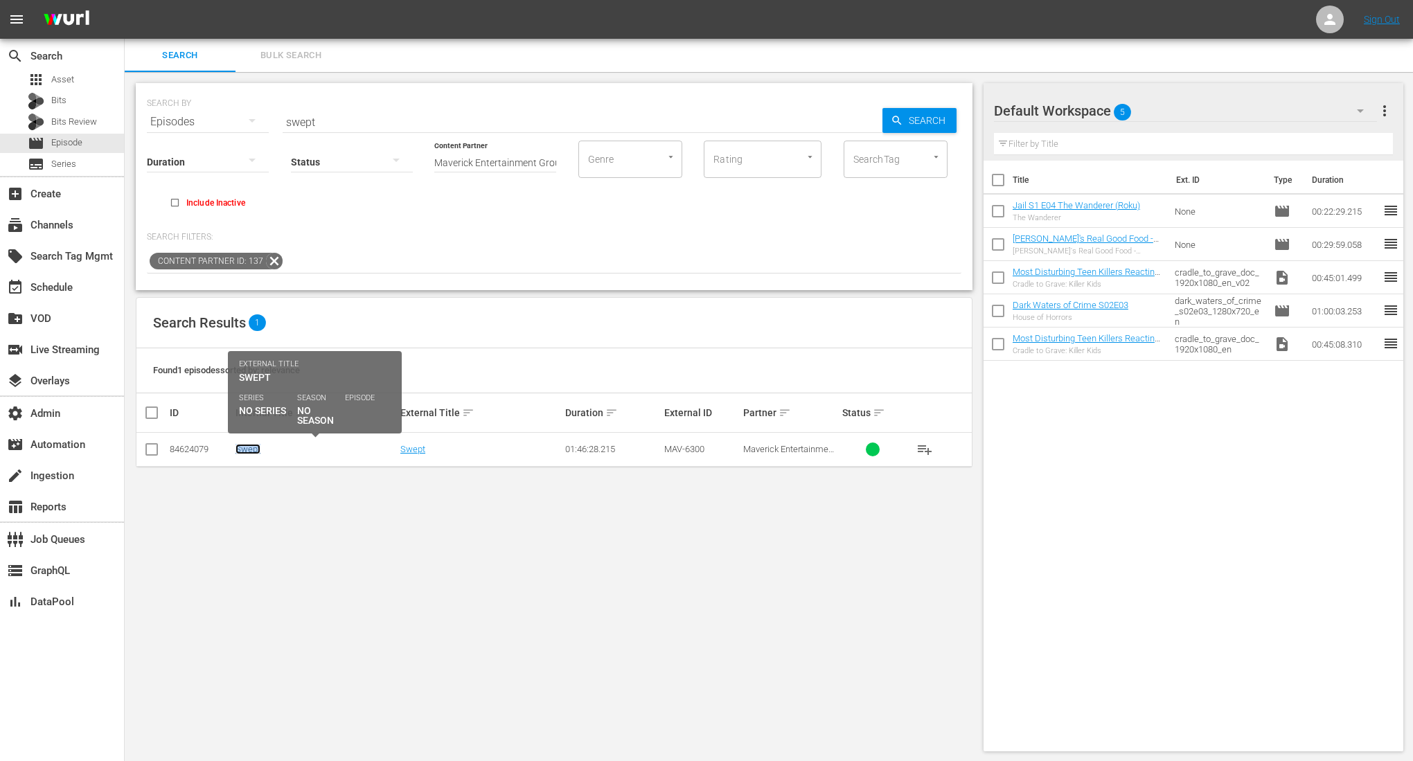
copy link "Swept"
